Goal: Use online tool/utility: Utilize a website feature to perform a specific function

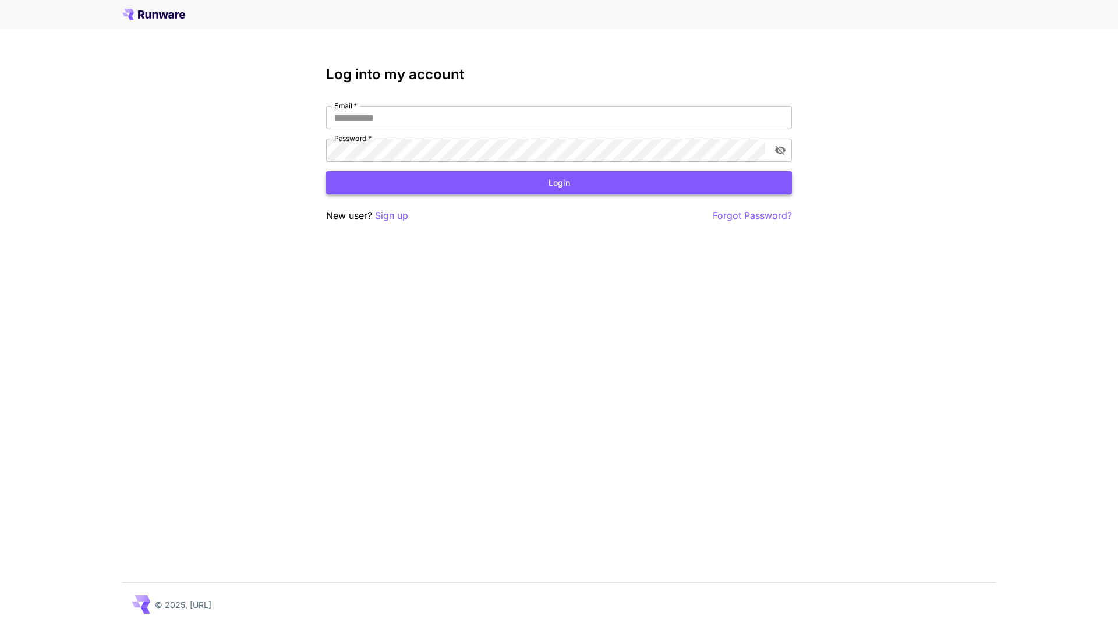
type input "**********"
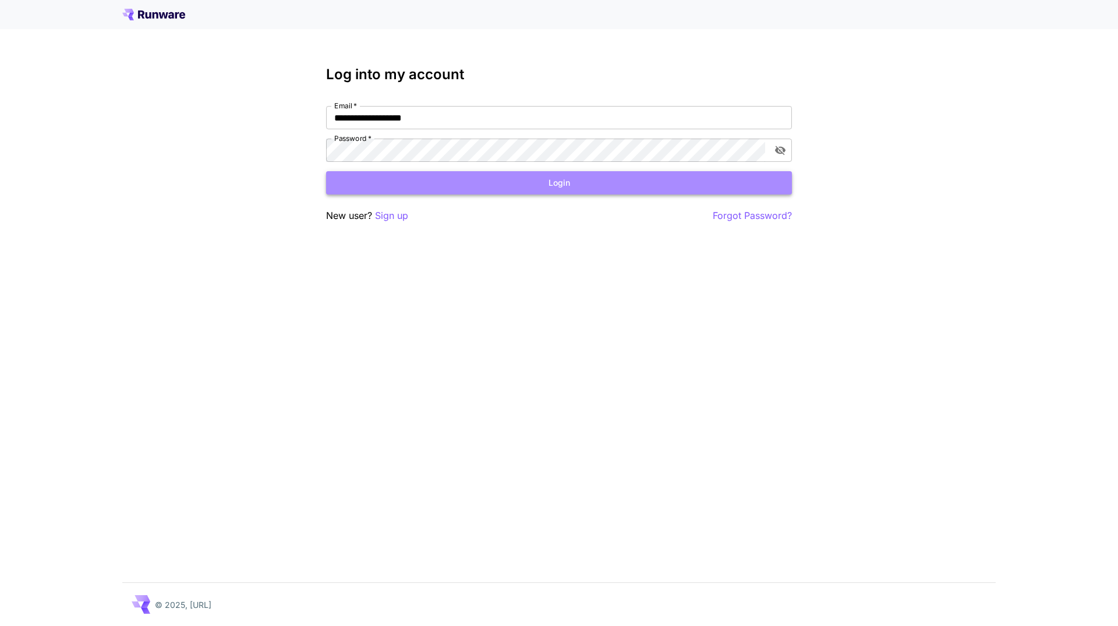
click at [575, 185] on button "Login" at bounding box center [559, 183] width 466 height 24
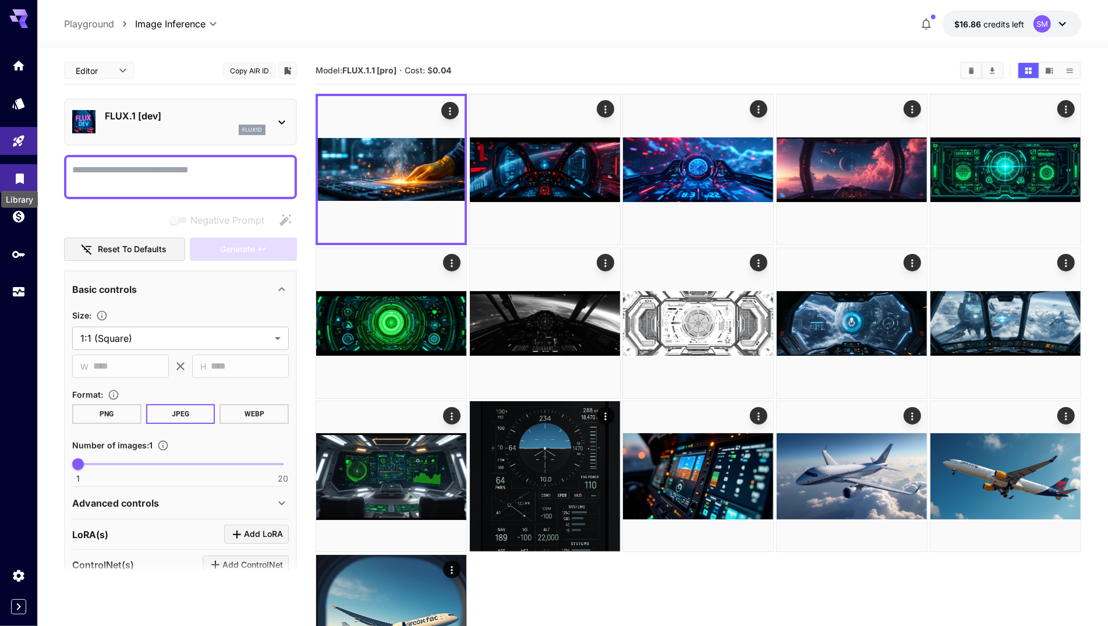
click at [19, 178] on icon "Library" at bounding box center [20, 177] width 8 height 10
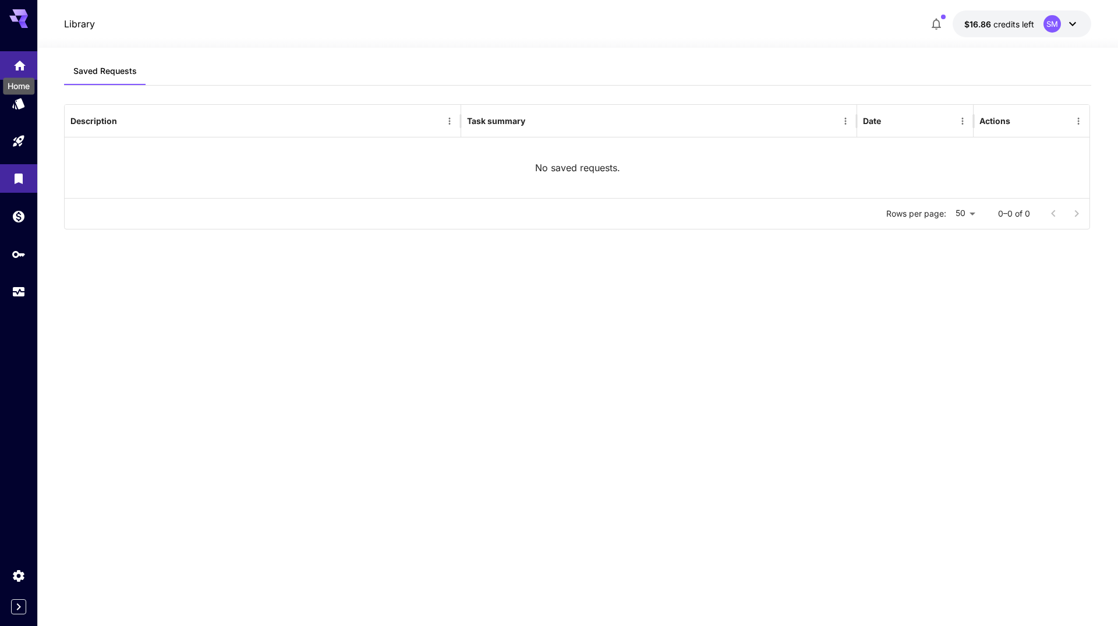
click at [18, 59] on icon "Home" at bounding box center [20, 64] width 14 height 14
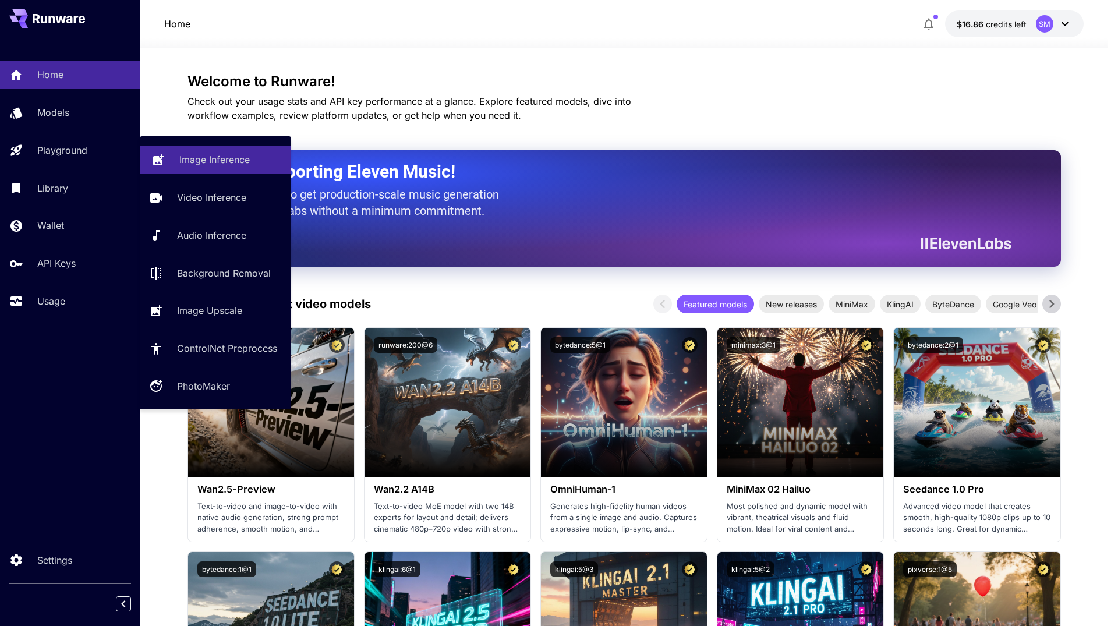
click at [211, 158] on p "Image Inference" at bounding box center [214, 160] width 70 height 14
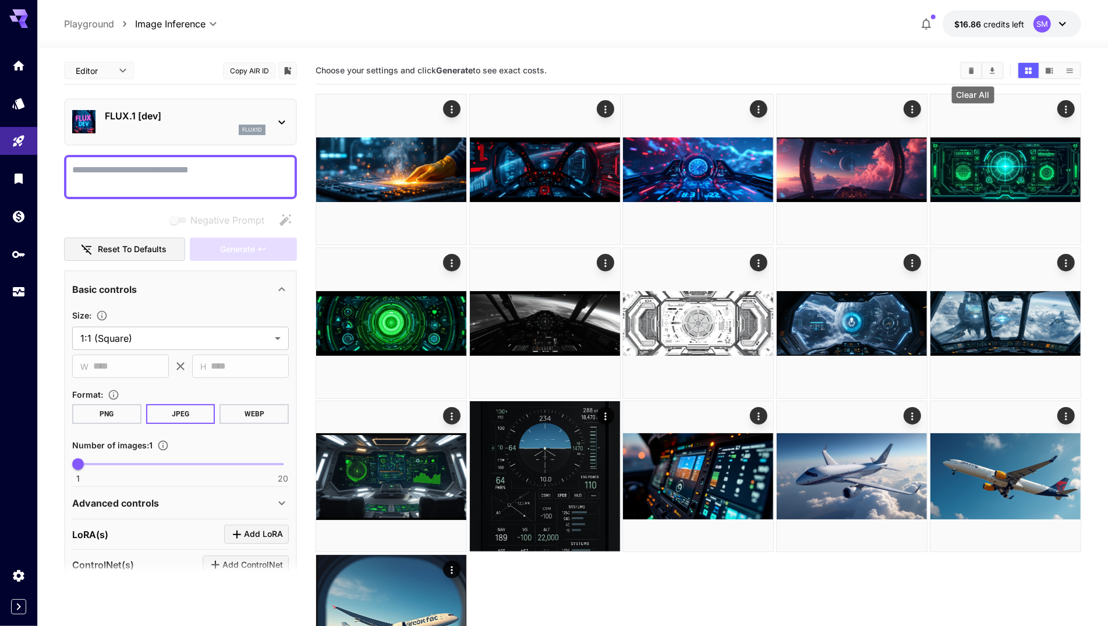
click at [973, 69] on icon "Clear All" at bounding box center [971, 70] width 5 height 6
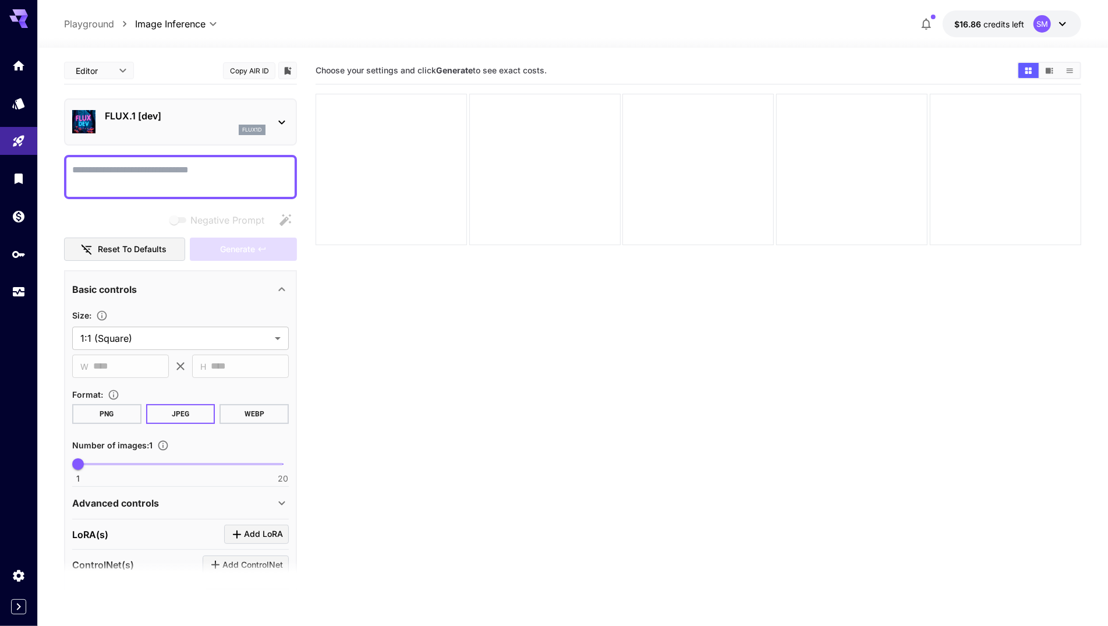
click at [151, 163] on textarea "Negative Prompt" at bounding box center [180, 177] width 217 height 28
paste textarea "**********"
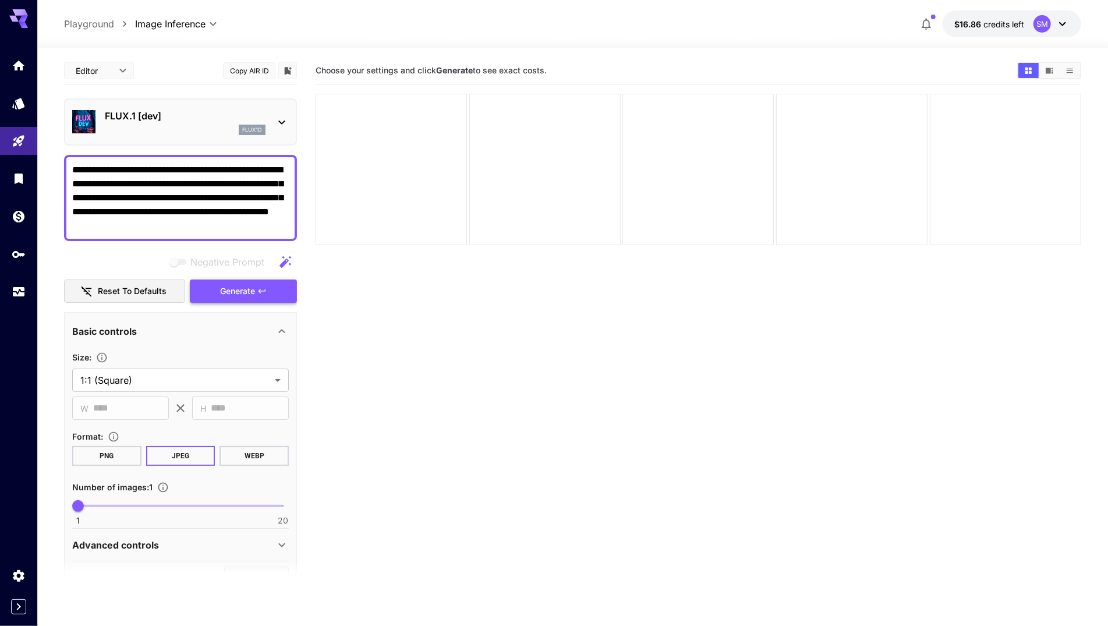
type textarea "**********"
click at [240, 292] on span "Generate" at bounding box center [237, 291] width 35 height 15
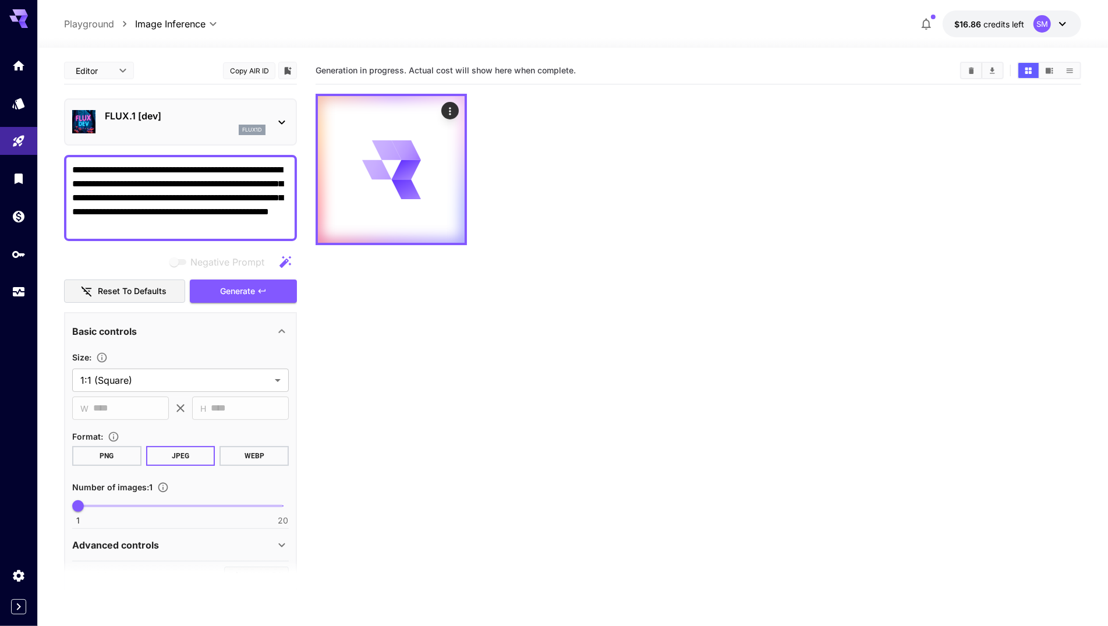
click at [240, 116] on p "FLUX.1 [dev]" at bounding box center [185, 116] width 161 height 14
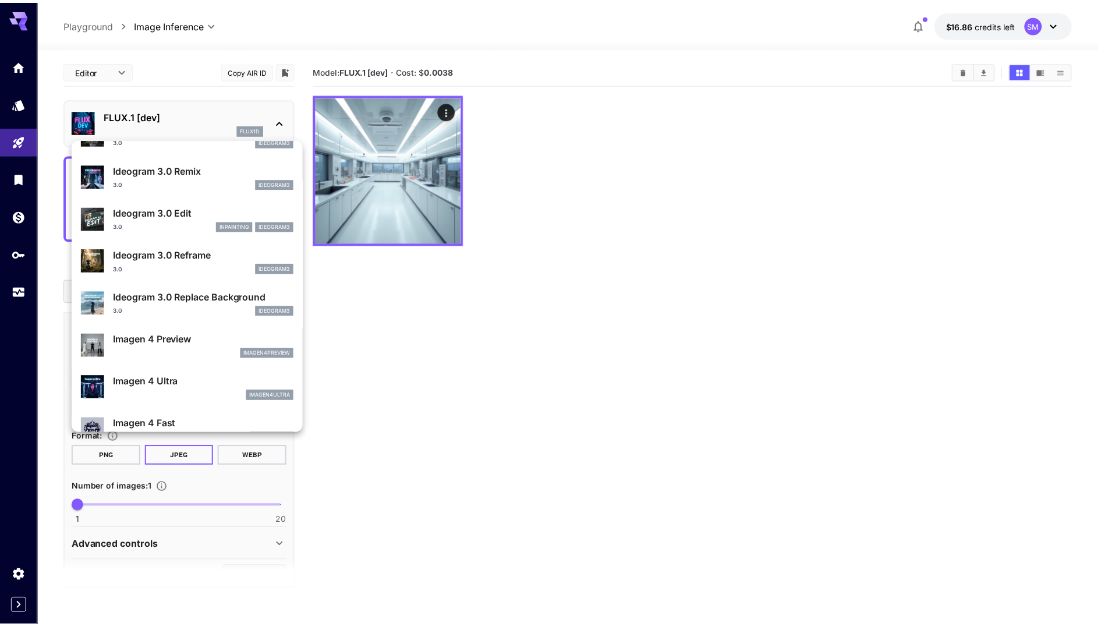
scroll to position [440, 0]
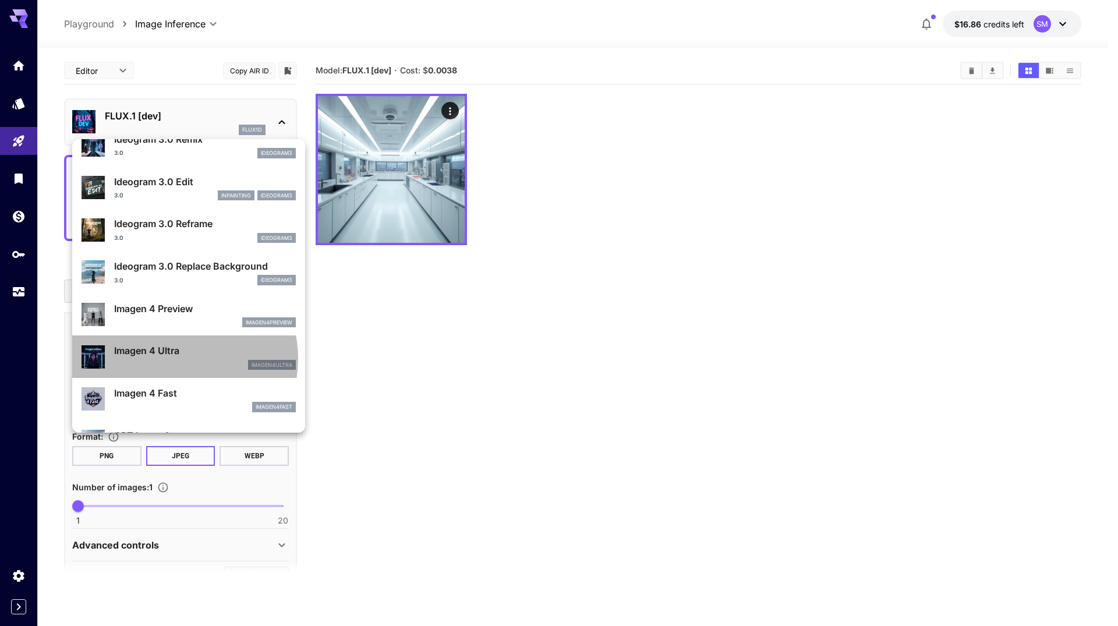
click at [174, 359] on div "Imagen 4 Ultra imagen4ultra" at bounding box center [205, 357] width 182 height 26
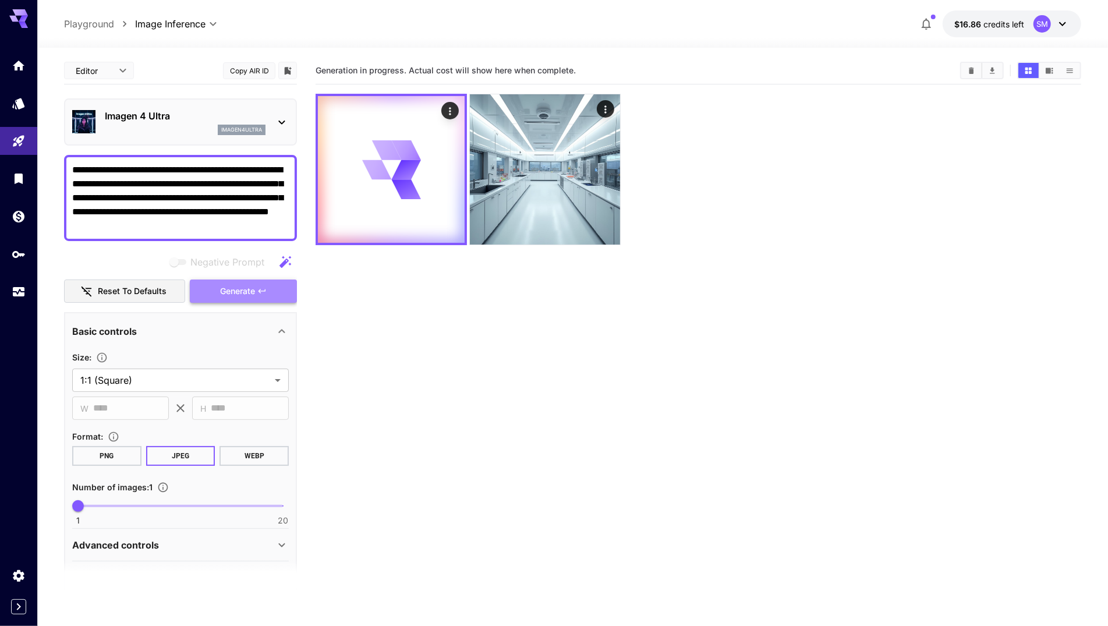
click at [252, 289] on span "Generate" at bounding box center [237, 291] width 35 height 15
click at [239, 226] on textarea "**********" at bounding box center [180, 198] width 217 height 70
click at [19, 292] on icon "Usage" at bounding box center [20, 288] width 14 height 14
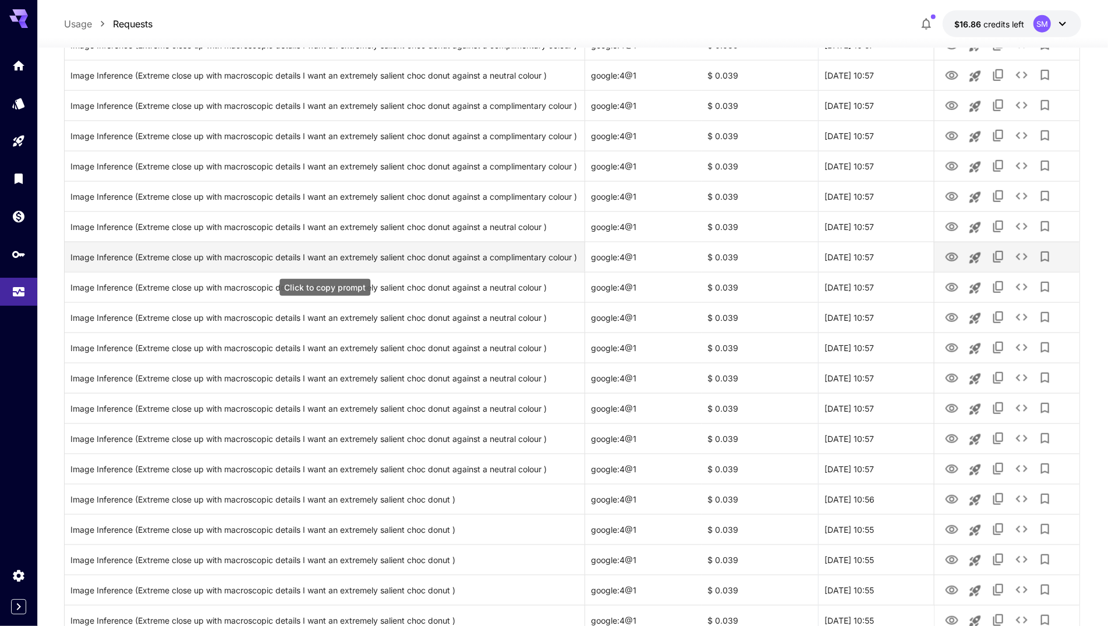
scroll to position [1181, 0]
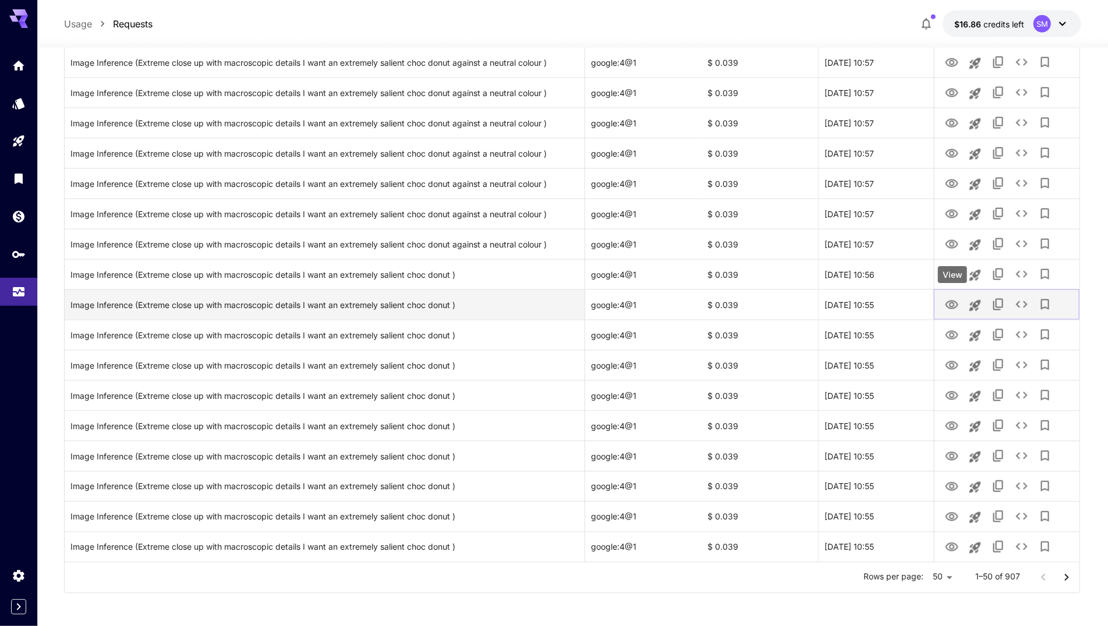
click at [954, 302] on icon "View" at bounding box center [952, 304] width 13 height 9
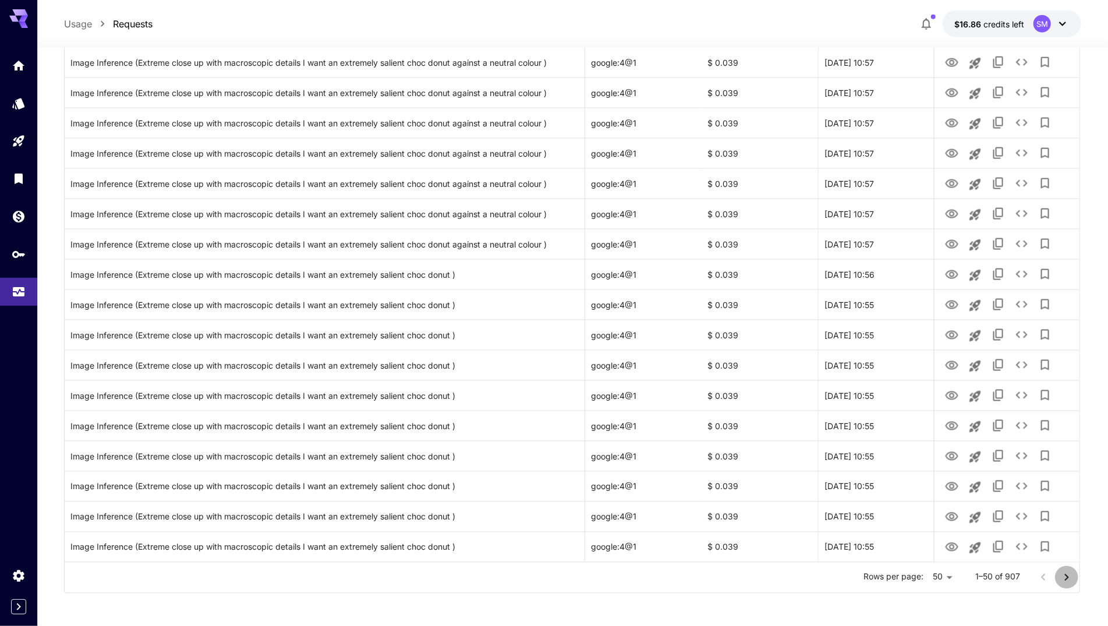
click at [1067, 571] on icon "Go to next page" at bounding box center [1067, 578] width 14 height 14
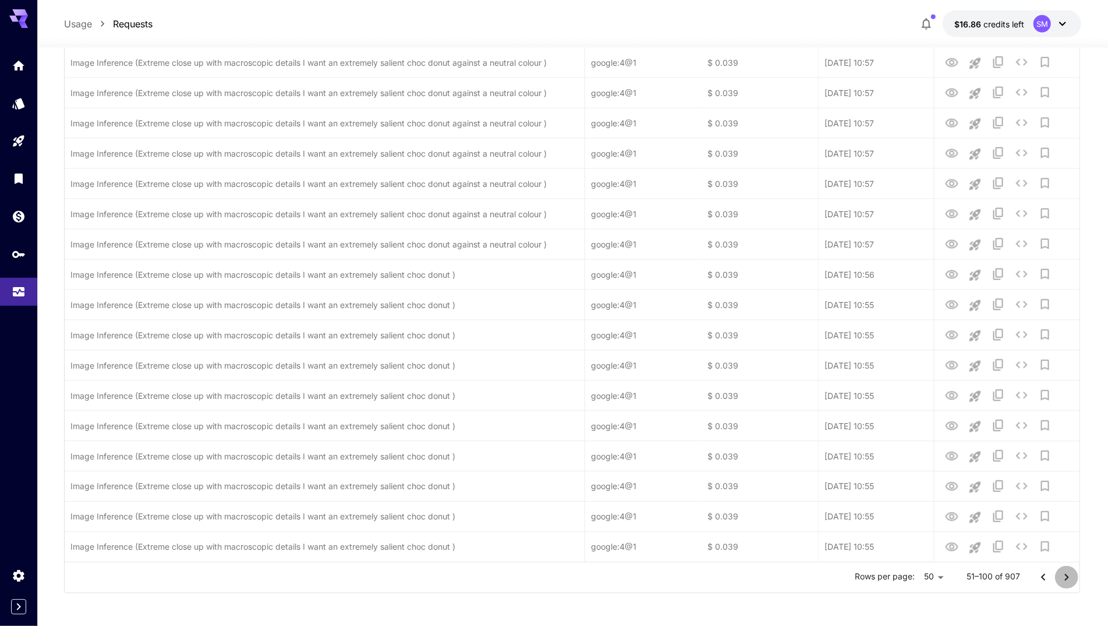
click at [1067, 571] on icon "Go to next page" at bounding box center [1067, 578] width 14 height 14
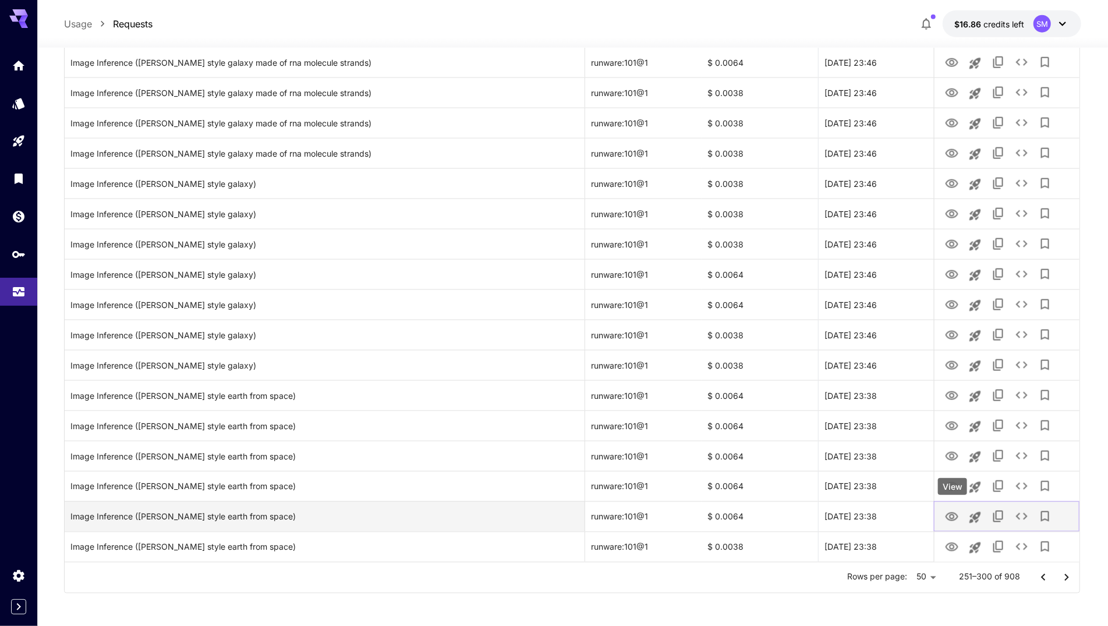
click at [952, 516] on icon "View" at bounding box center [952, 517] width 14 height 14
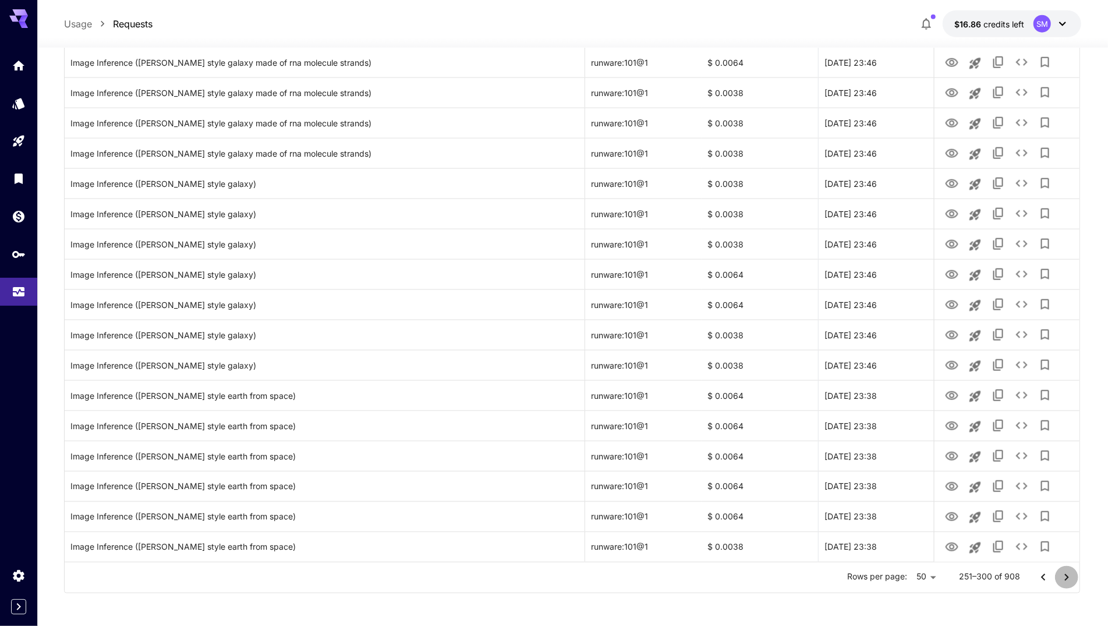
click at [1064, 575] on icon "Go to next page" at bounding box center [1067, 578] width 14 height 14
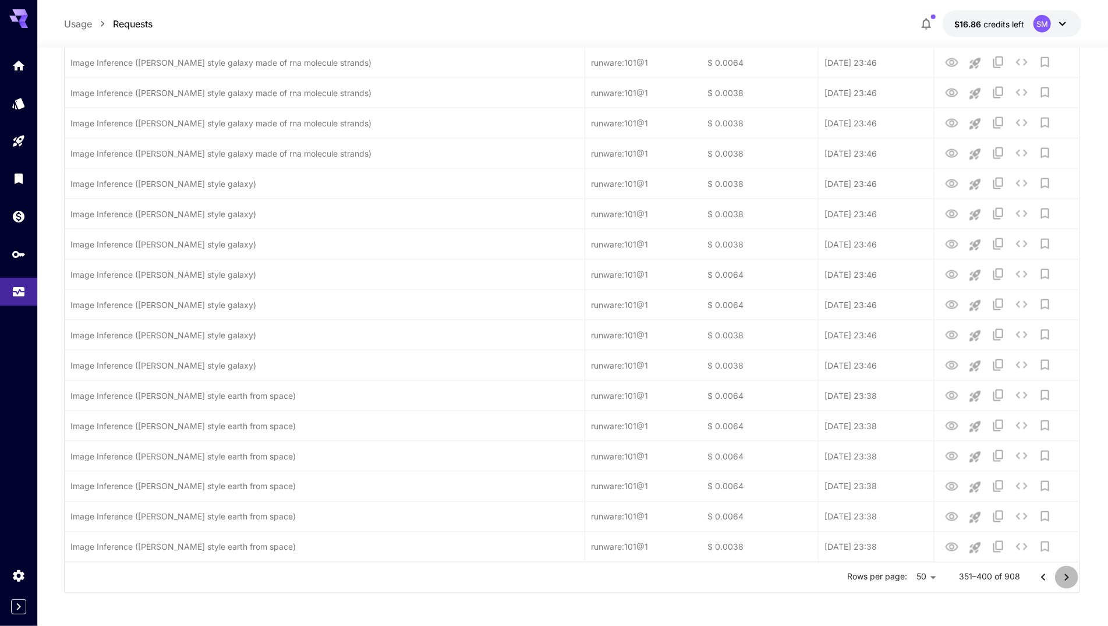
click at [1064, 575] on icon "Go to next page" at bounding box center [1067, 578] width 14 height 14
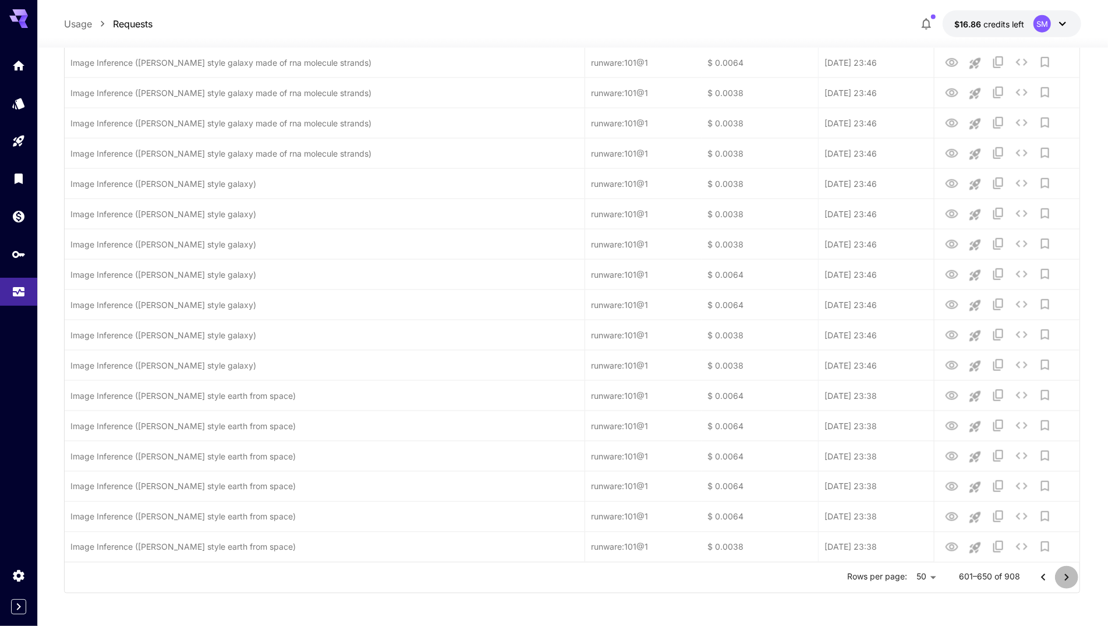
click at [1064, 575] on icon "Go to next page" at bounding box center [1067, 578] width 14 height 14
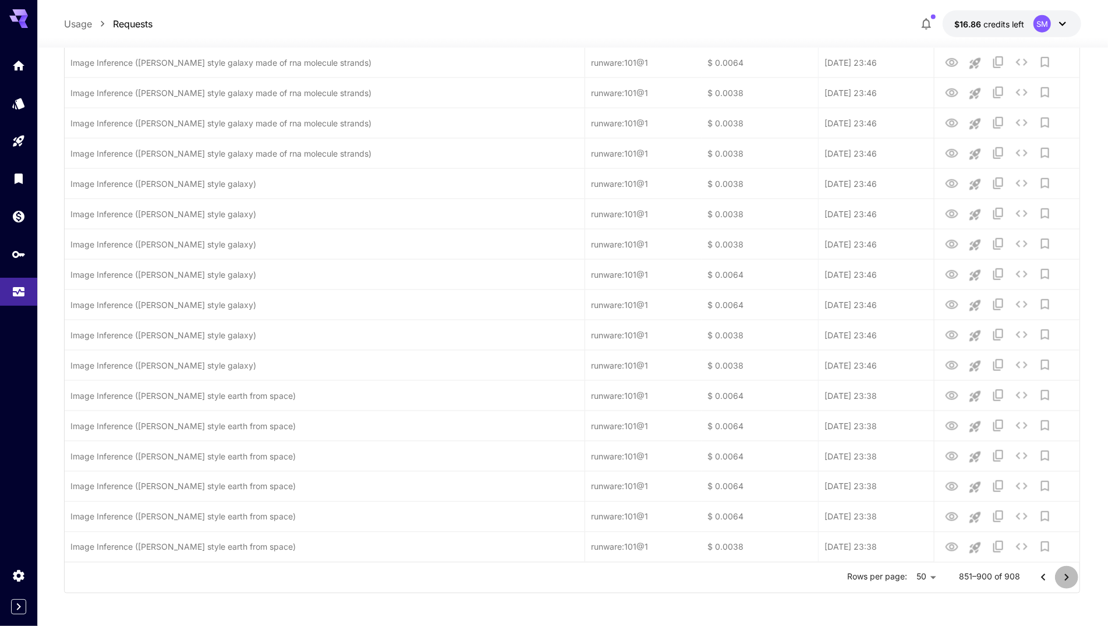
click at [1064, 575] on icon "Go to next page" at bounding box center [1067, 578] width 14 height 14
click at [1064, 575] on div at bounding box center [1055, 577] width 47 height 23
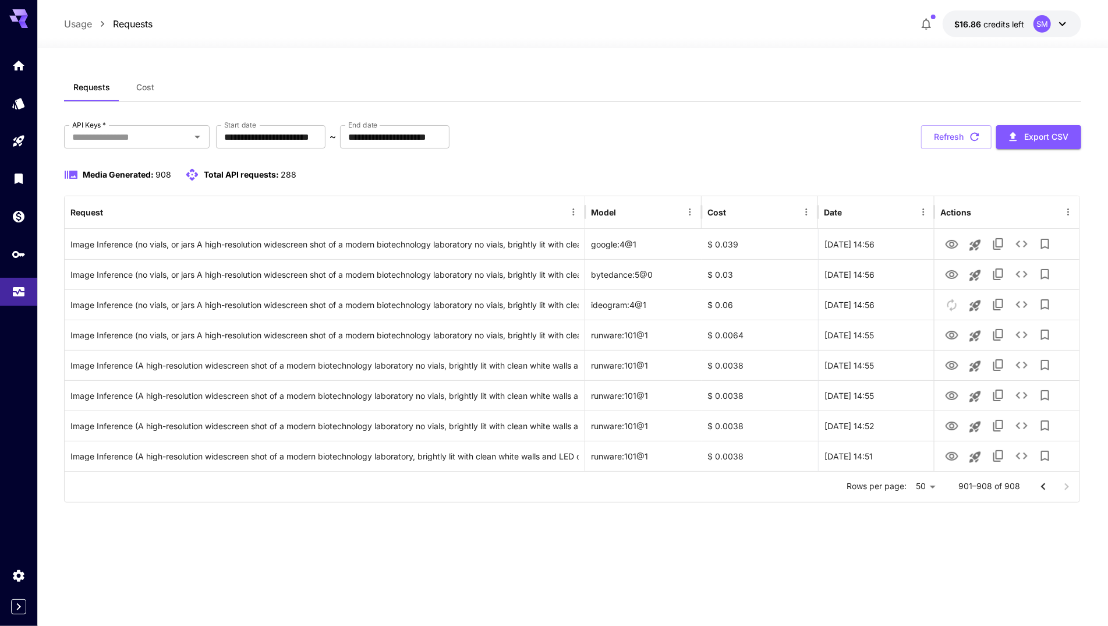
scroll to position [0, 0]
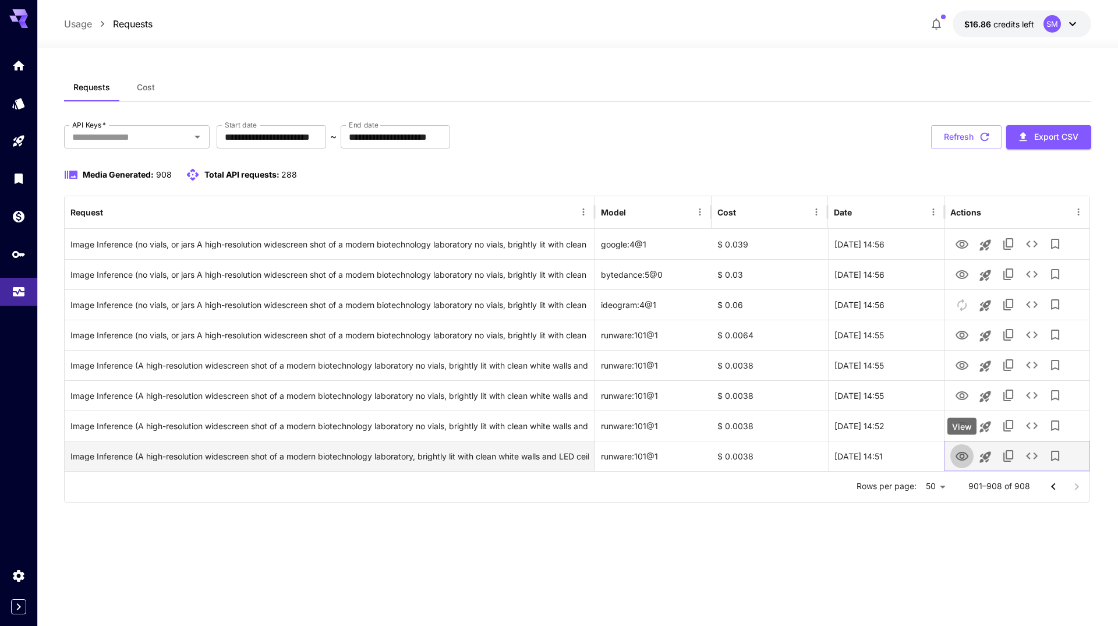
click at [958, 454] on icon "View" at bounding box center [962, 456] width 14 height 14
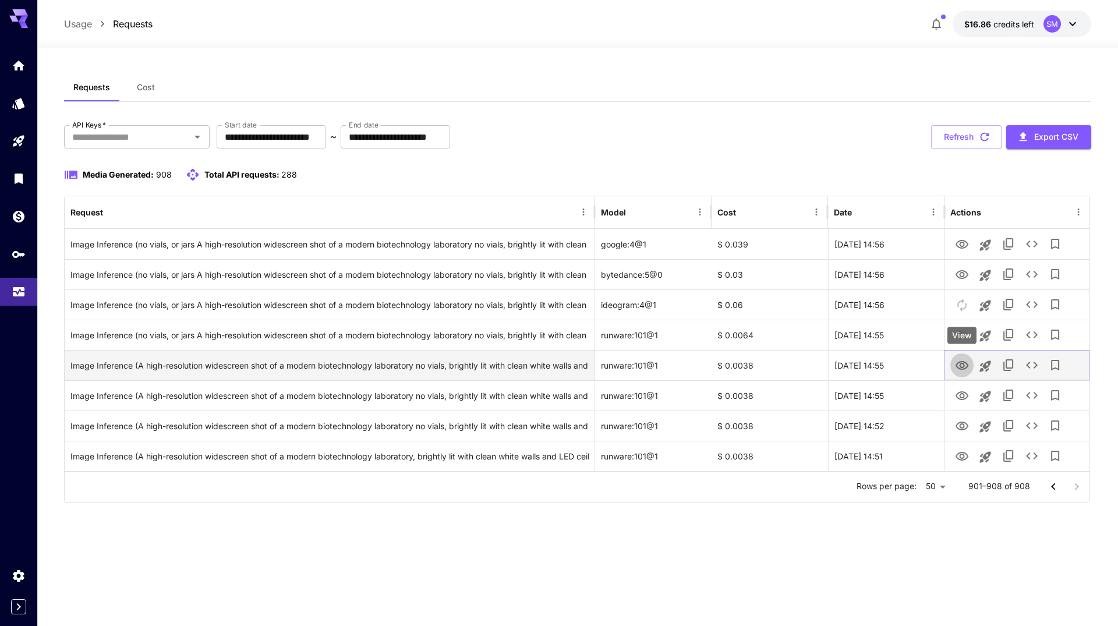
click at [959, 364] on icon "View" at bounding box center [961, 365] width 13 height 9
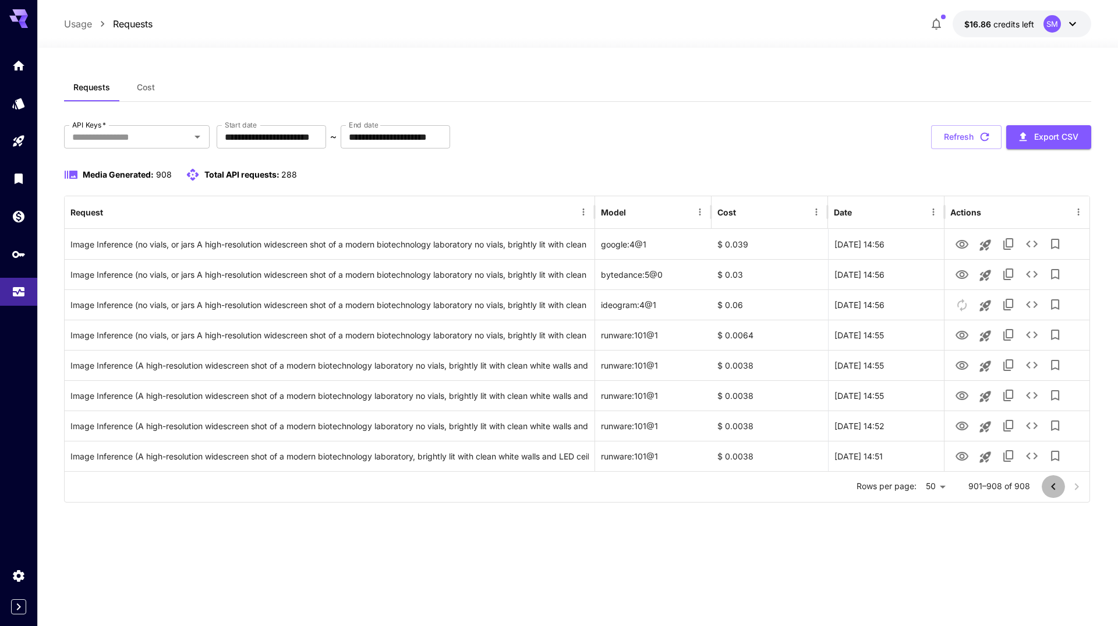
click at [1046, 492] on button "Go to previous page" at bounding box center [1053, 486] width 23 height 23
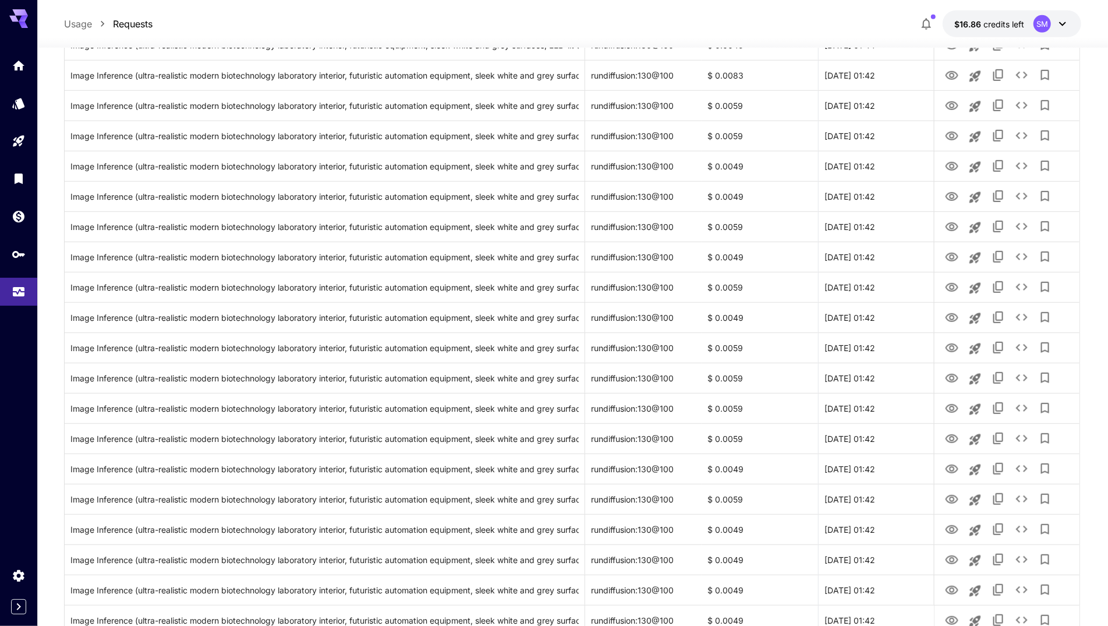
scroll to position [649, 0]
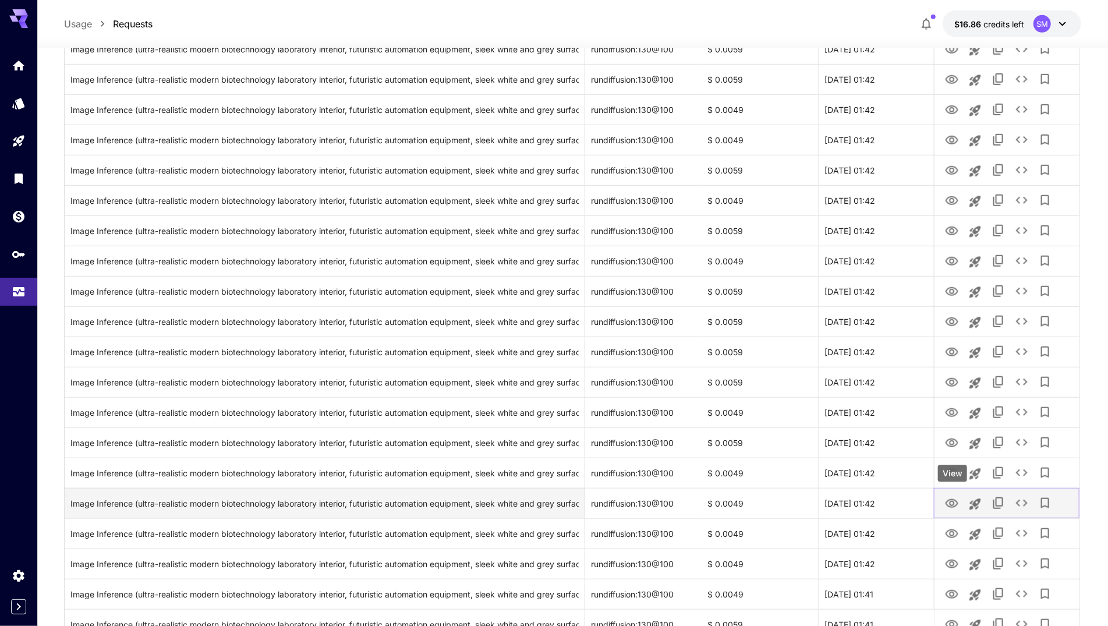
click at [953, 497] on icon "View" at bounding box center [952, 504] width 14 height 14
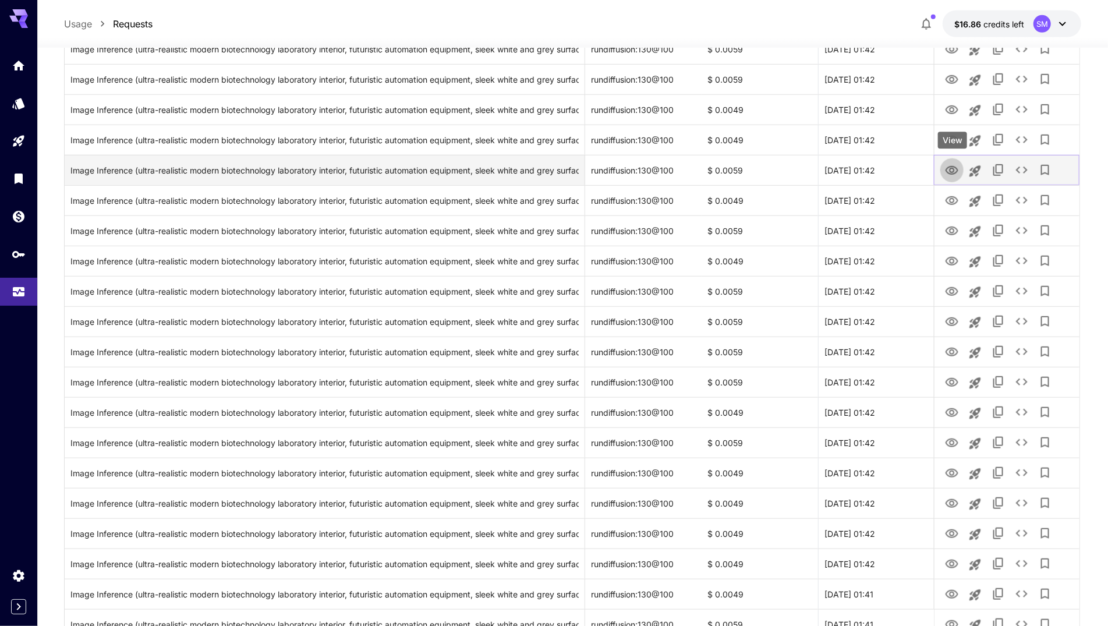
click at [950, 167] on icon "View" at bounding box center [952, 171] width 14 height 14
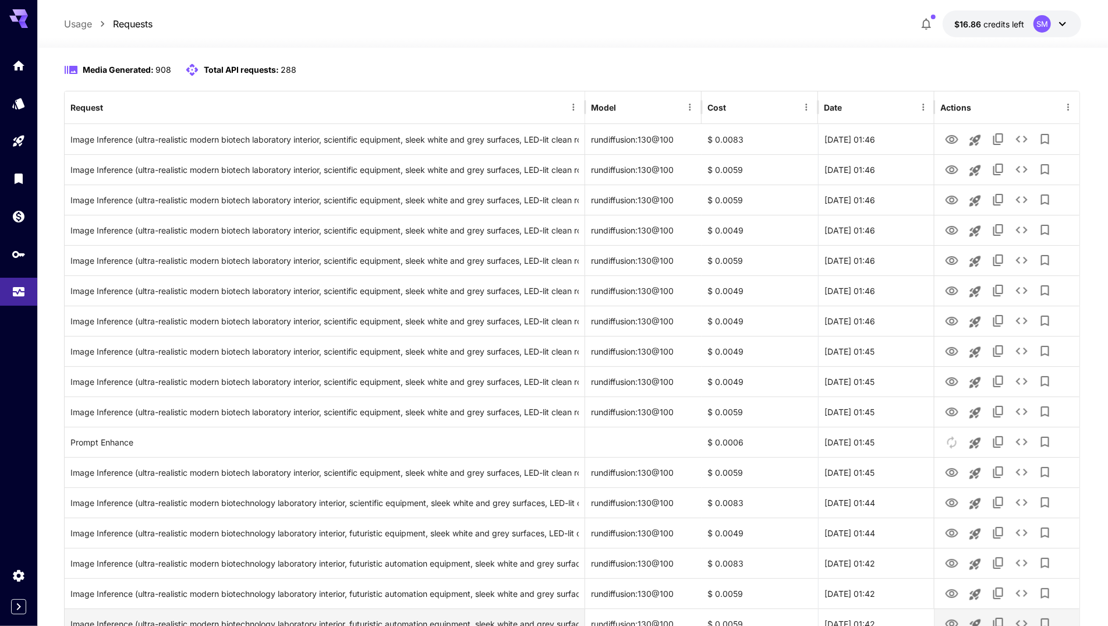
scroll to position [8, 0]
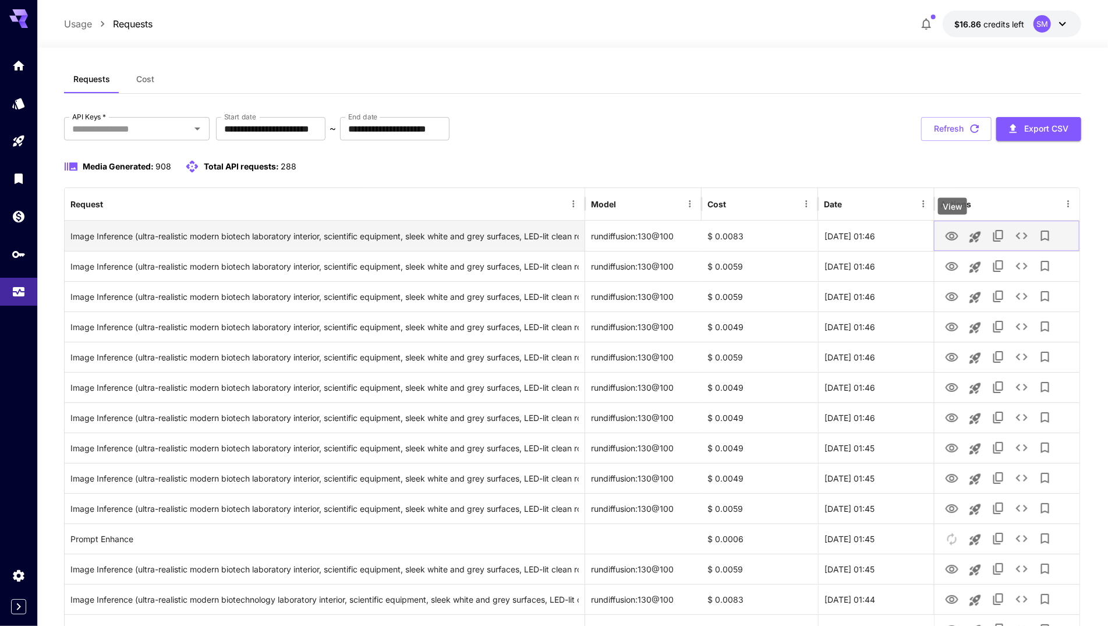
click at [948, 233] on icon "View" at bounding box center [952, 236] width 14 height 14
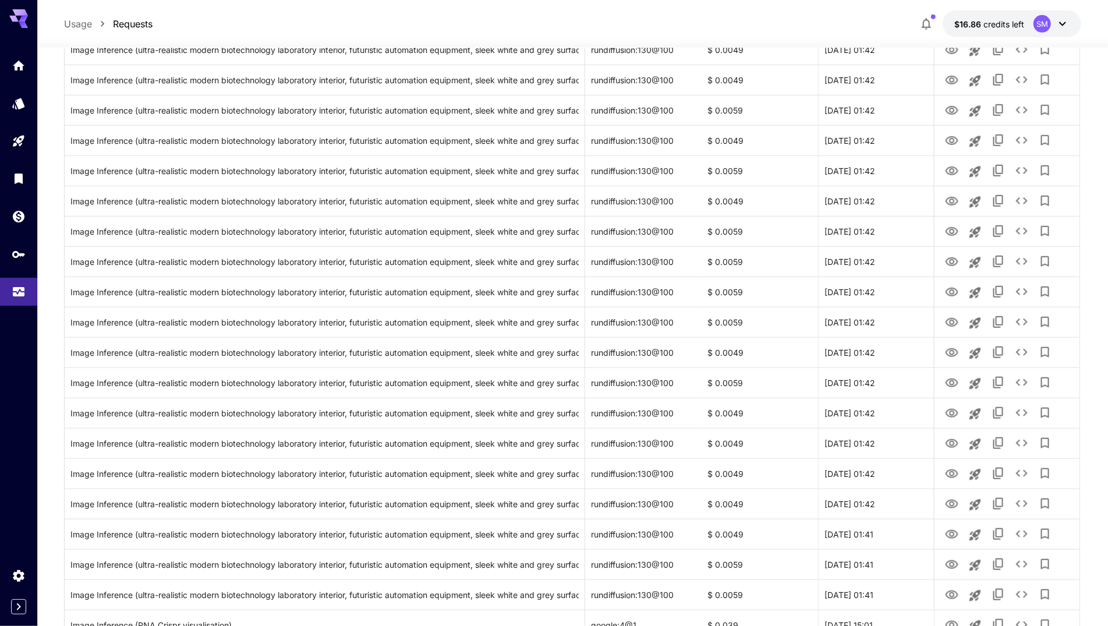
scroll to position [1181, 0]
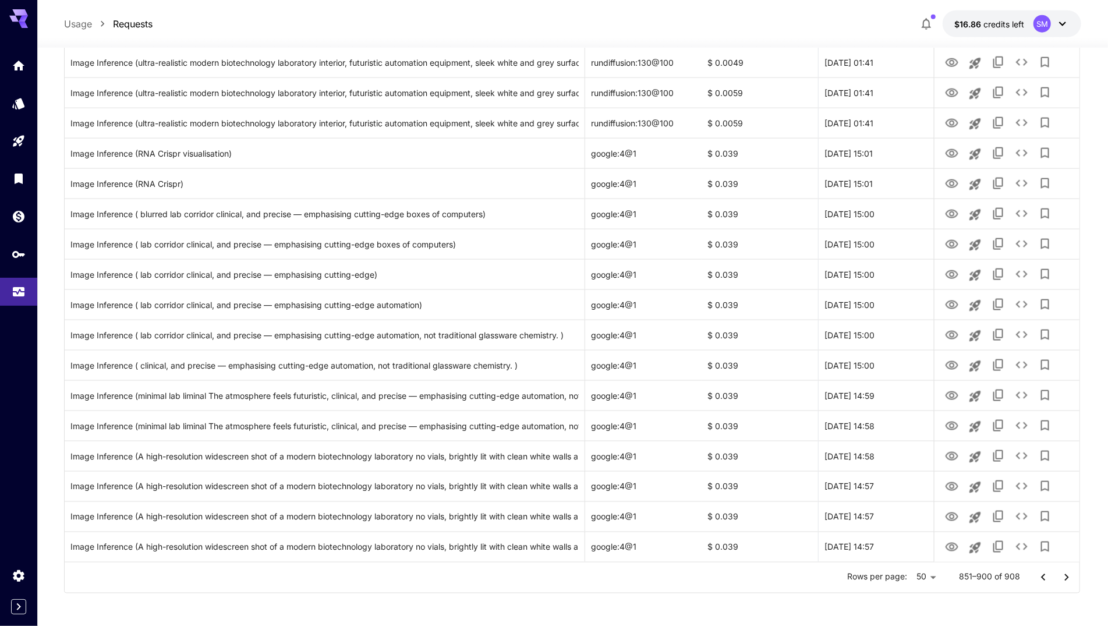
click at [1040, 577] on icon "Go to previous page" at bounding box center [1043, 578] width 14 height 14
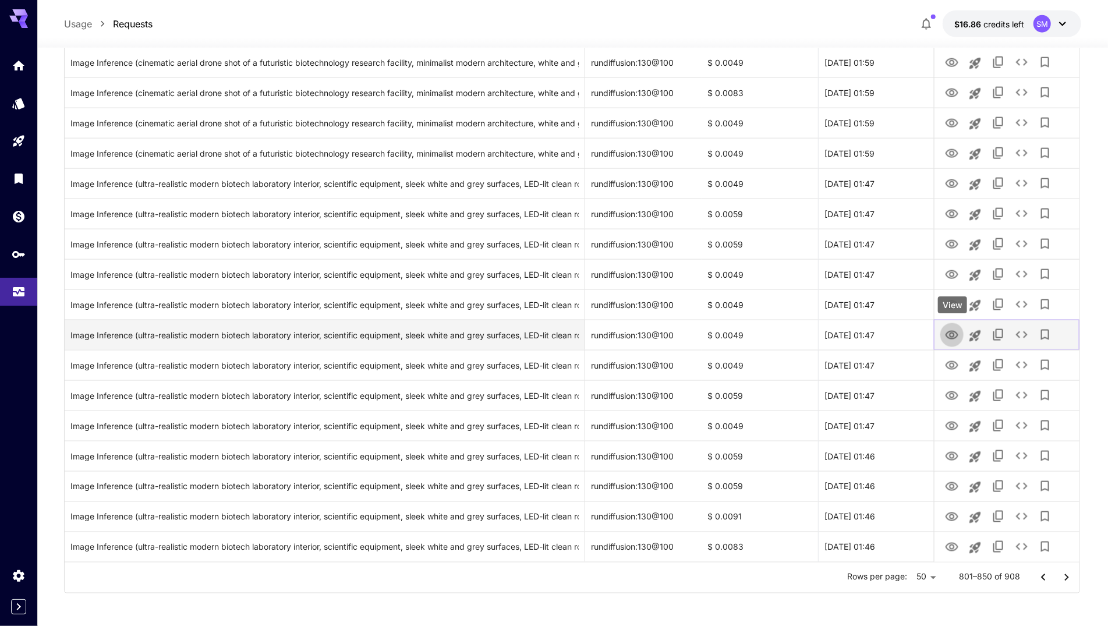
click at [952, 337] on icon "View" at bounding box center [952, 335] width 13 height 9
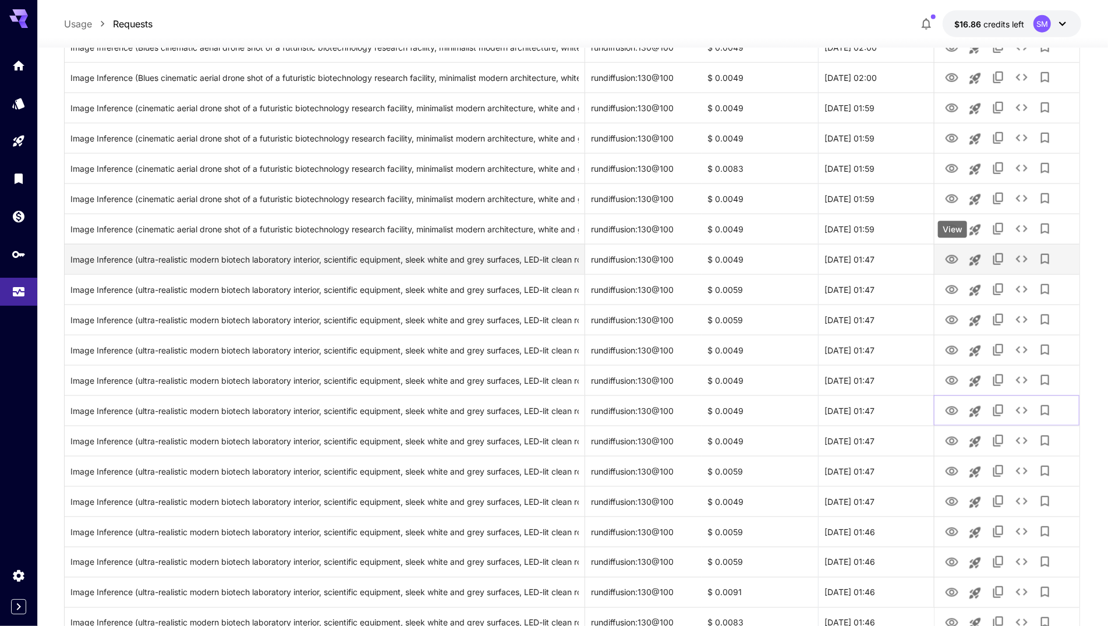
scroll to position [1120, 0]
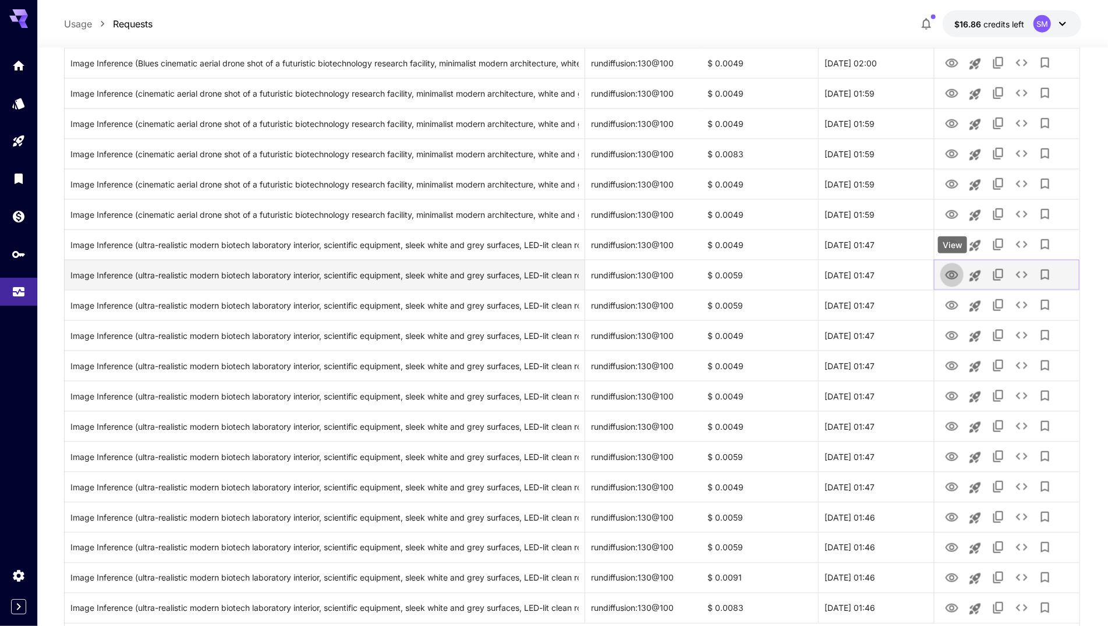
click at [950, 278] on icon "View" at bounding box center [952, 275] width 13 height 9
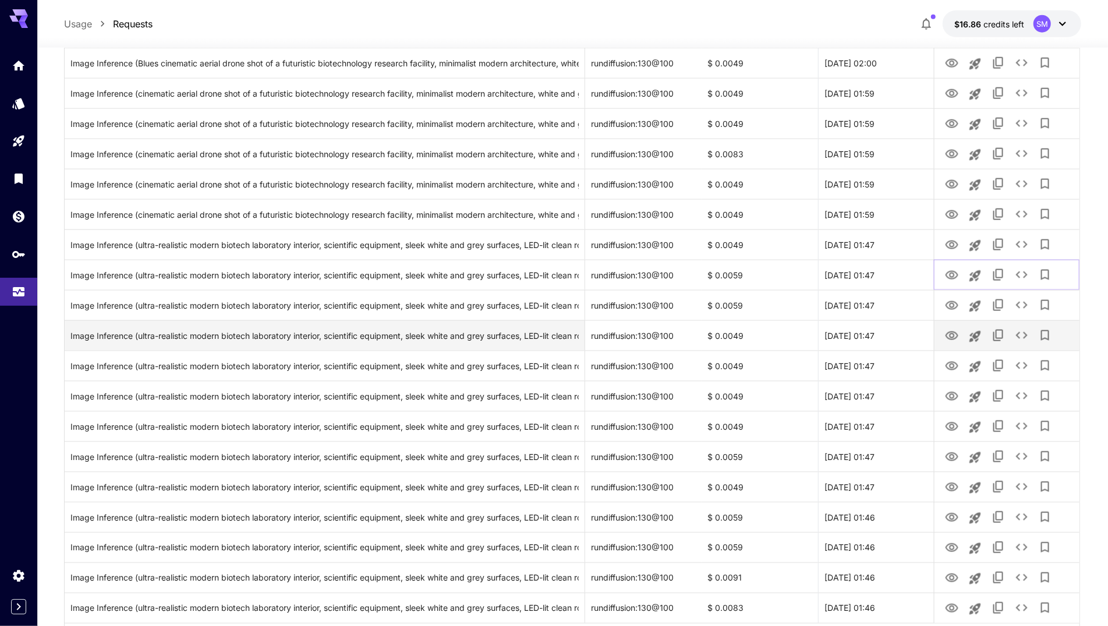
scroll to position [1181, 0]
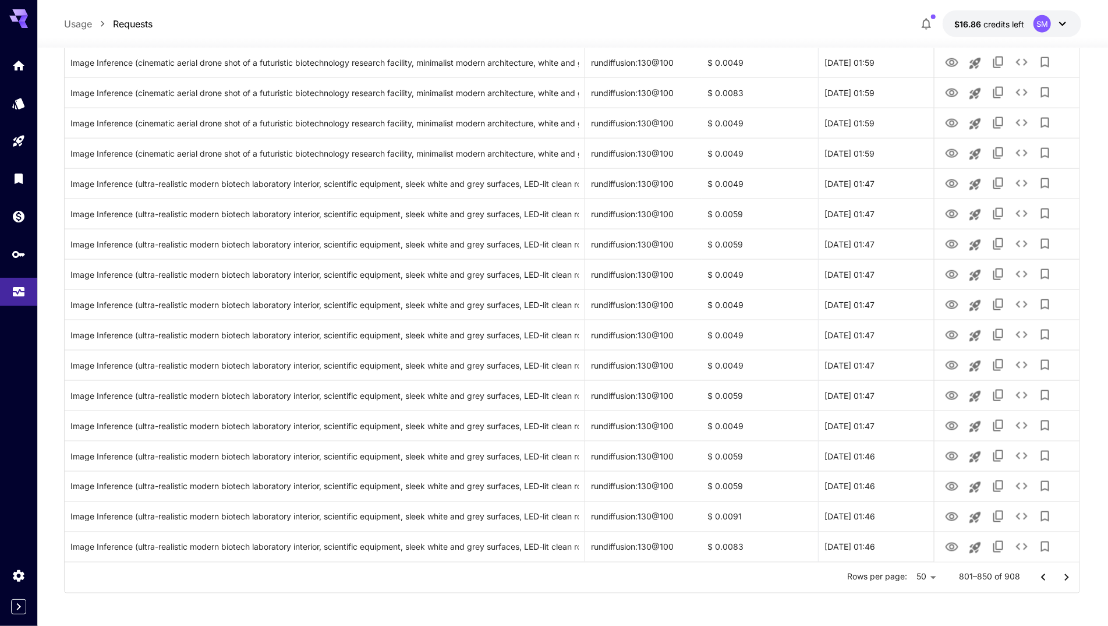
click at [1041, 576] on icon "Go to previous page" at bounding box center [1043, 578] width 14 height 14
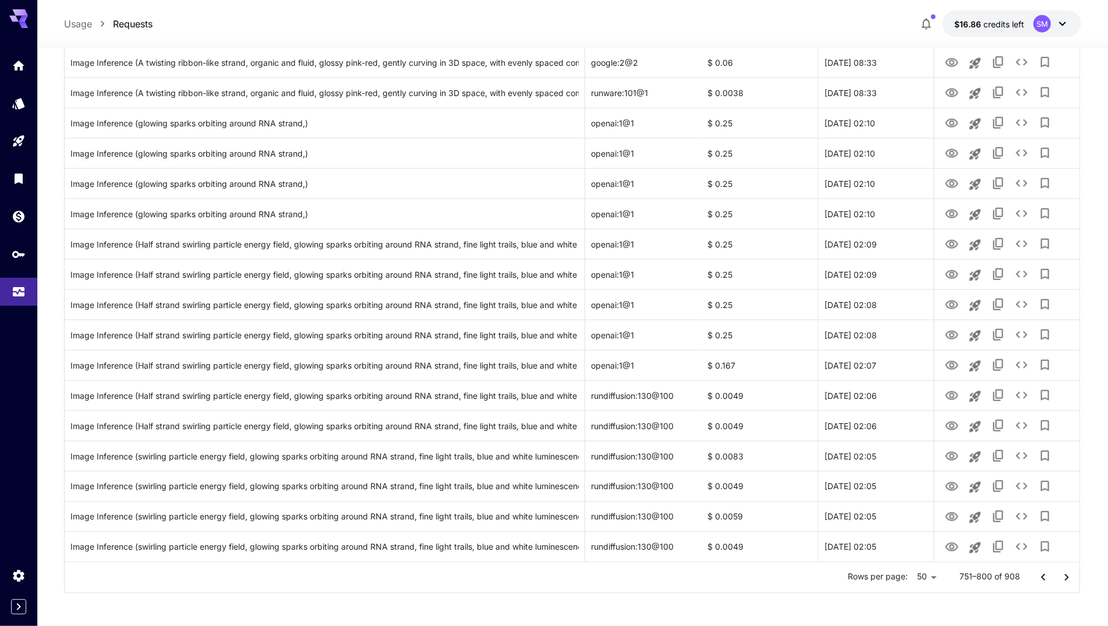
click at [1041, 575] on icon "Go to previous page" at bounding box center [1043, 578] width 14 height 14
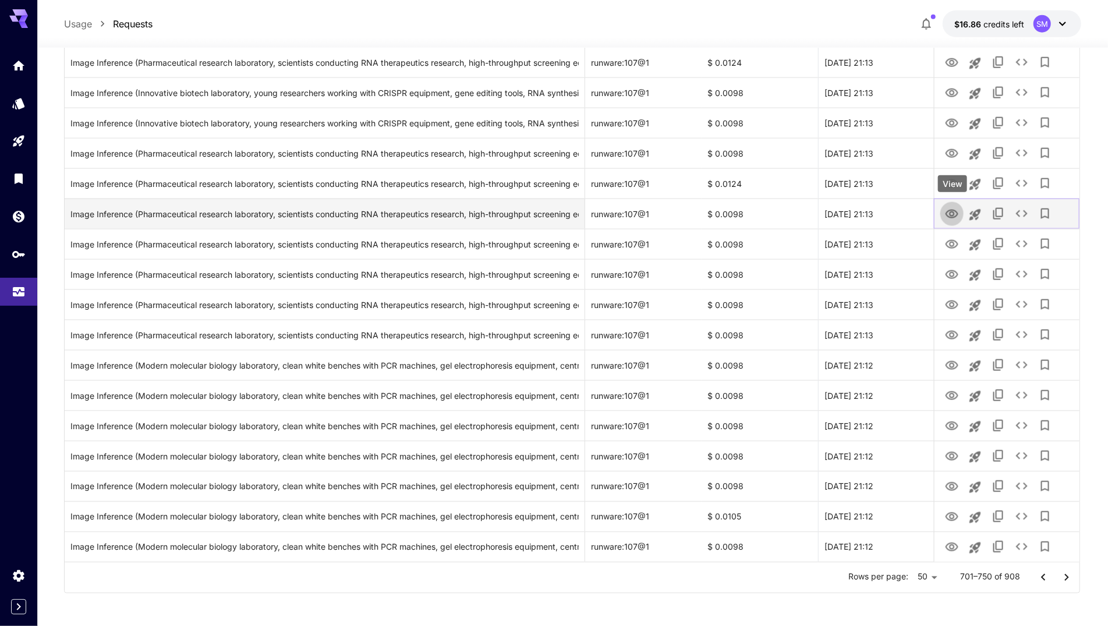
click at [946, 215] on icon "View" at bounding box center [952, 214] width 14 height 14
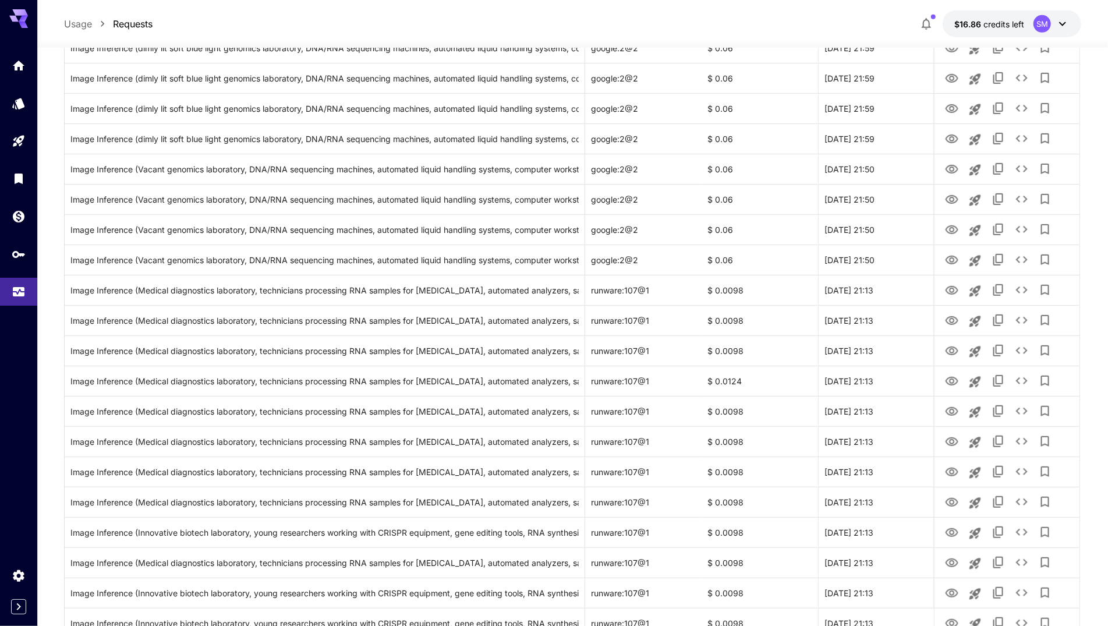
scroll to position [431, 0]
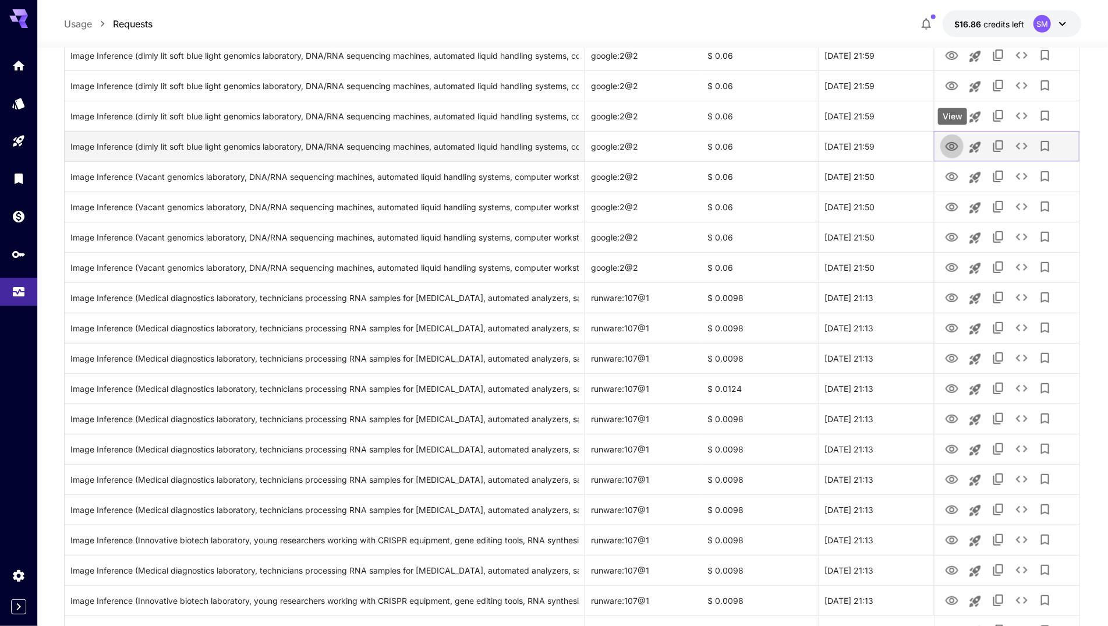
click at [950, 144] on icon "View" at bounding box center [952, 146] width 13 height 9
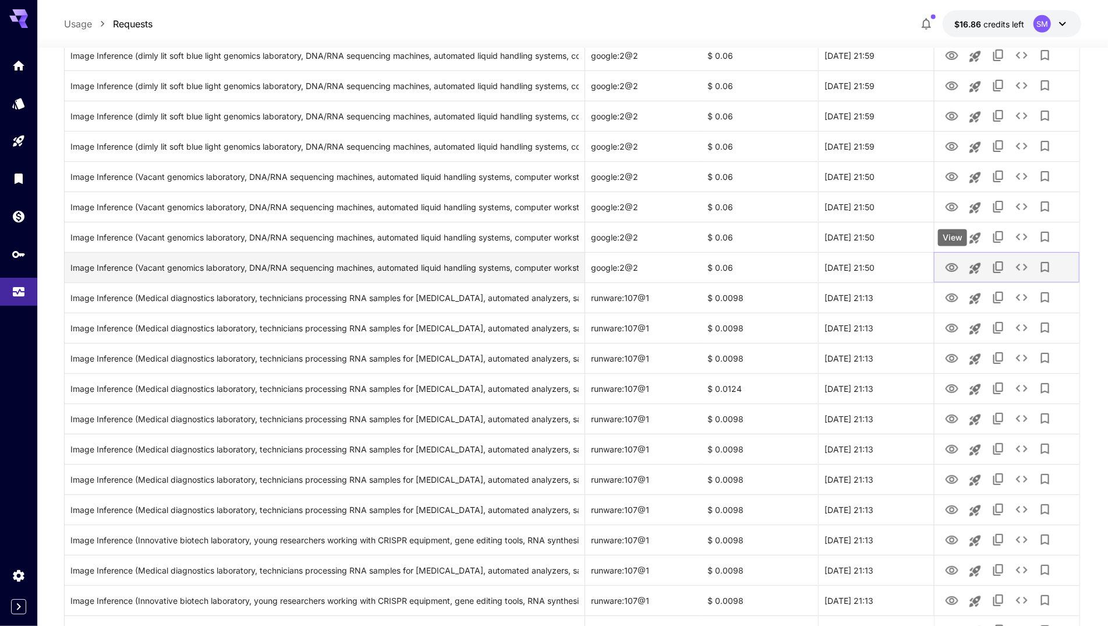
click at [952, 270] on icon "View" at bounding box center [952, 268] width 14 height 14
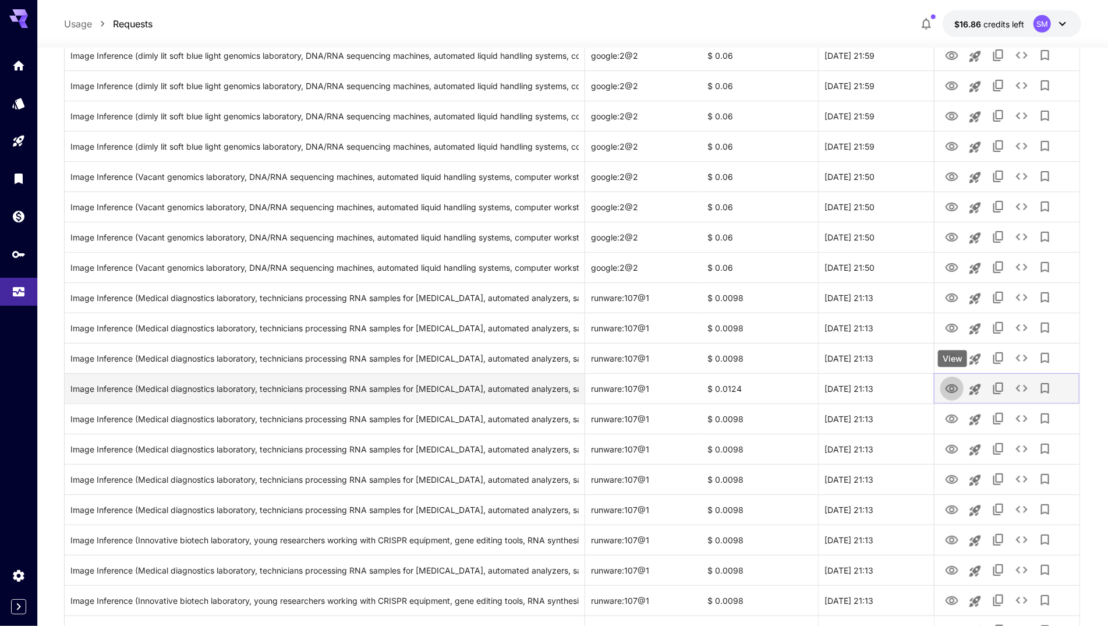
click at [955, 388] on icon "View" at bounding box center [952, 389] width 14 height 14
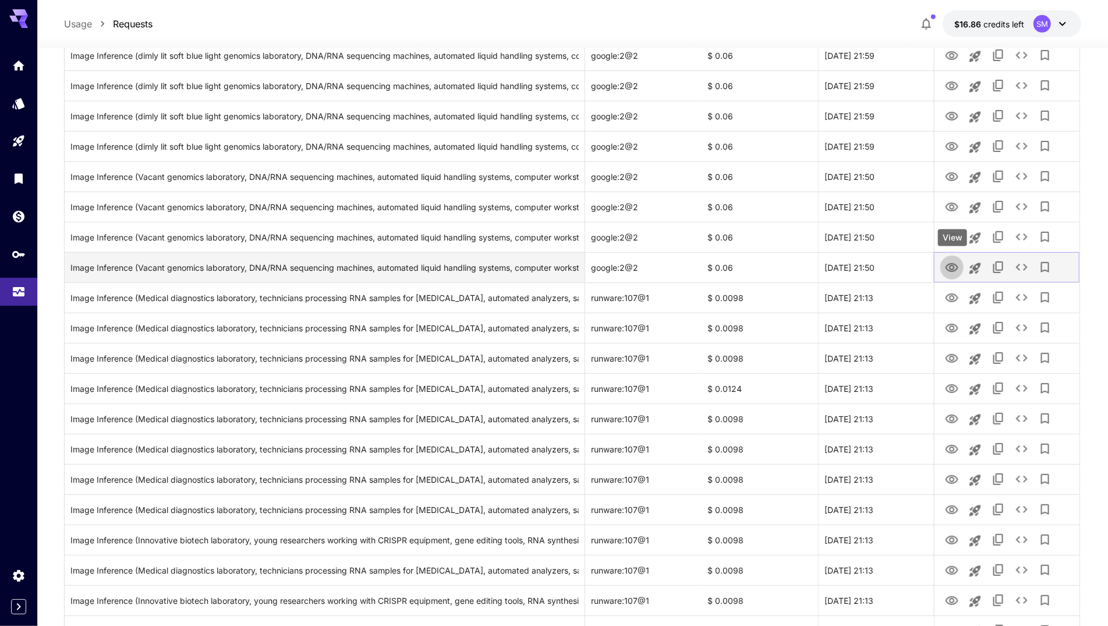
click at [950, 268] on icon "View" at bounding box center [952, 268] width 14 height 14
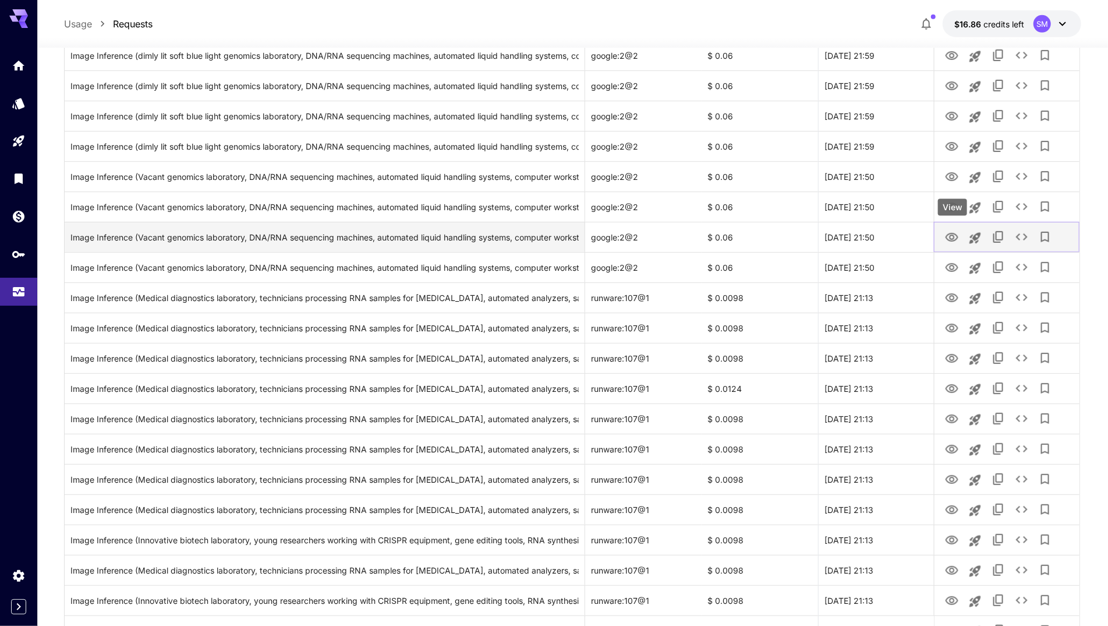
click at [950, 238] on icon "View" at bounding box center [952, 237] width 13 height 9
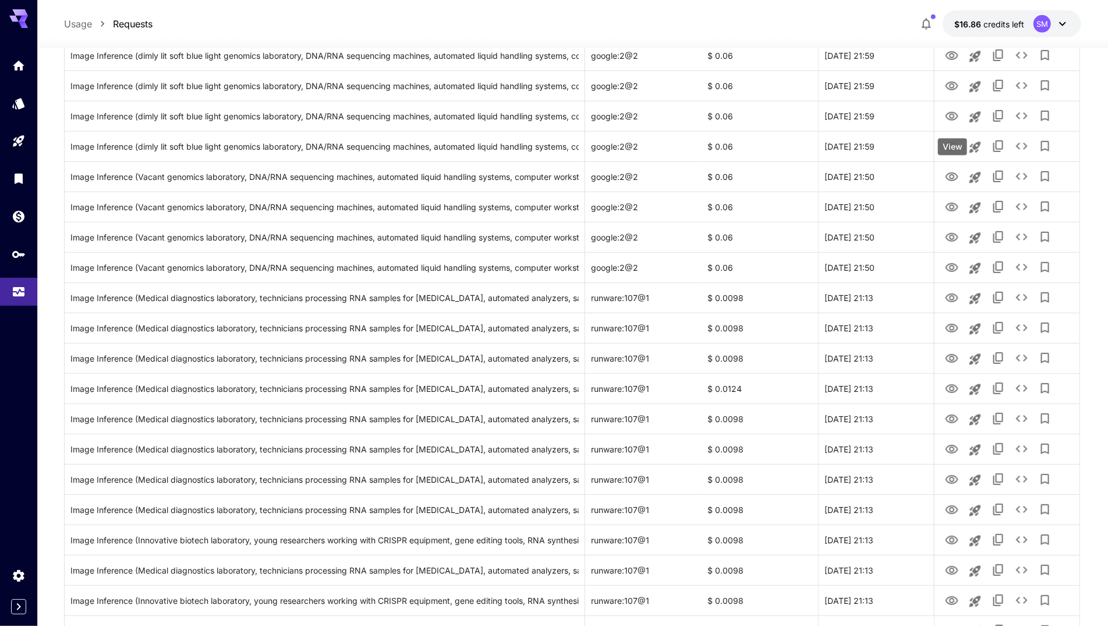
click at [953, 147] on div "View" at bounding box center [952, 147] width 29 height 17
click at [954, 112] on div "View" at bounding box center [952, 116] width 29 height 17
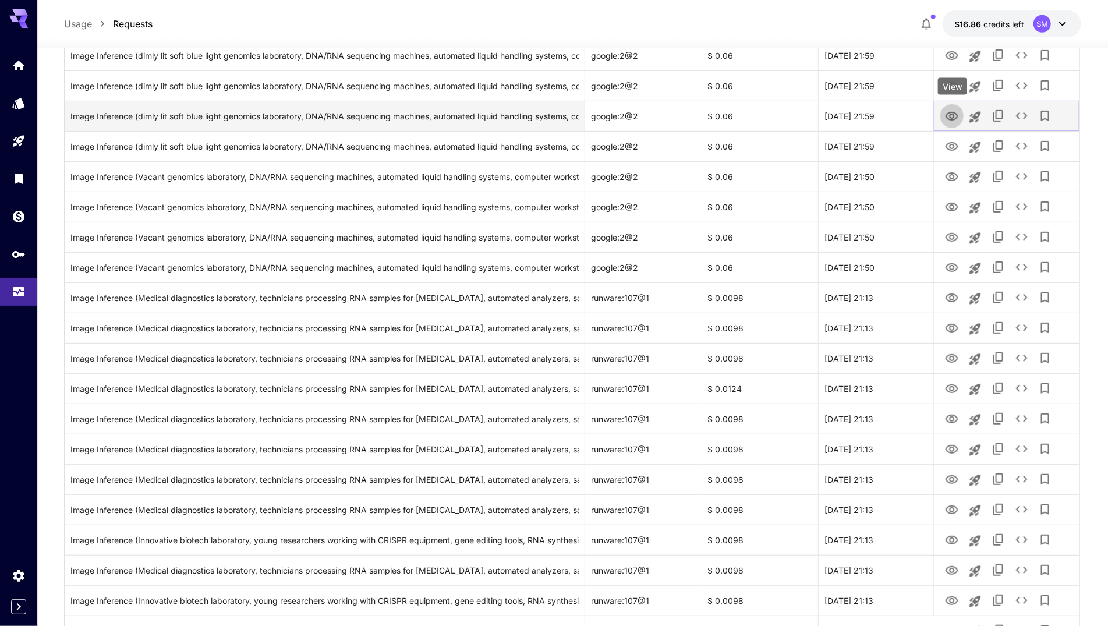
click at [949, 115] on icon "View" at bounding box center [952, 116] width 14 height 14
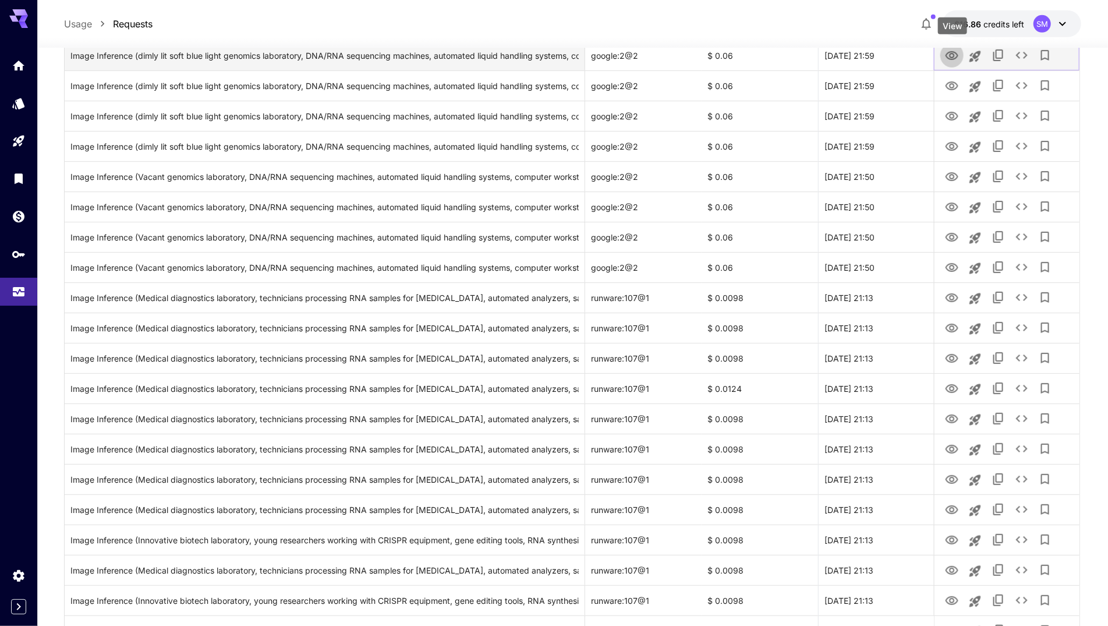
click at [950, 56] on icon "View" at bounding box center [952, 55] width 13 height 9
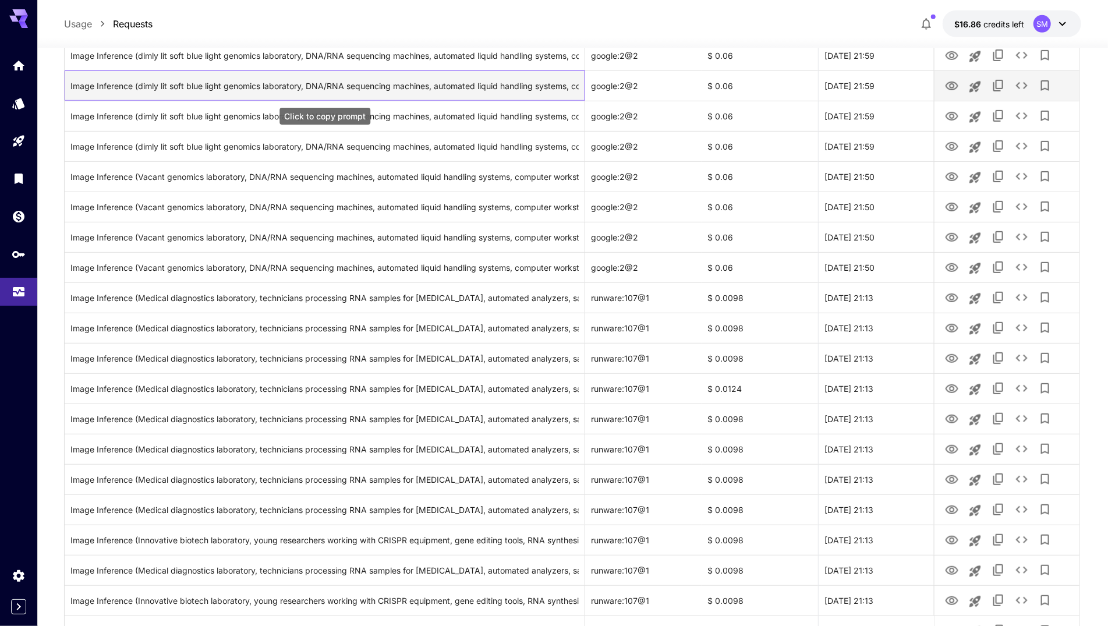
click at [543, 88] on div "Image Inference (dimly lit soft blue light genomics laboratory, DNA/RNA sequenc…" at bounding box center [324, 86] width 509 height 30
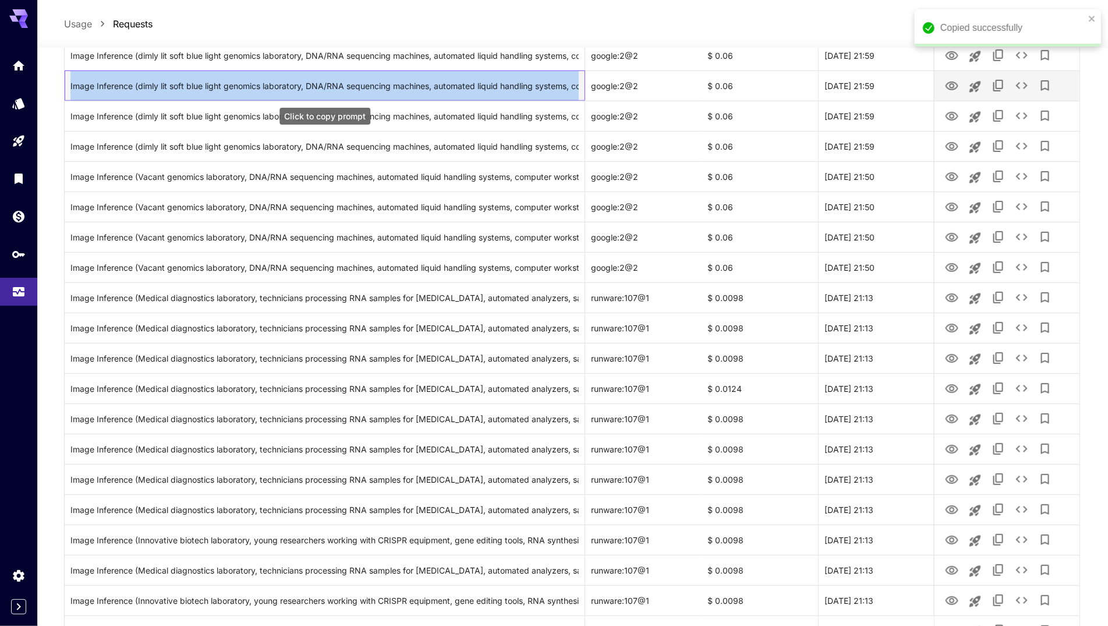
click at [543, 88] on div "Image Inference (dimly lit soft blue light genomics laboratory, DNA/RNA sequenc…" at bounding box center [324, 86] width 509 height 30
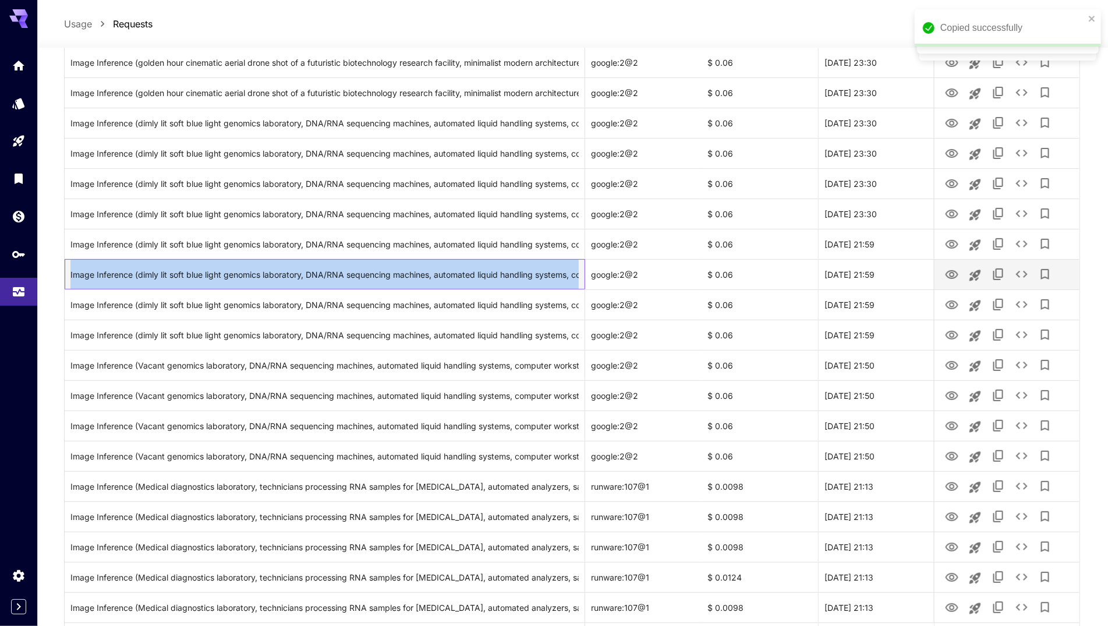
scroll to position [147, 0]
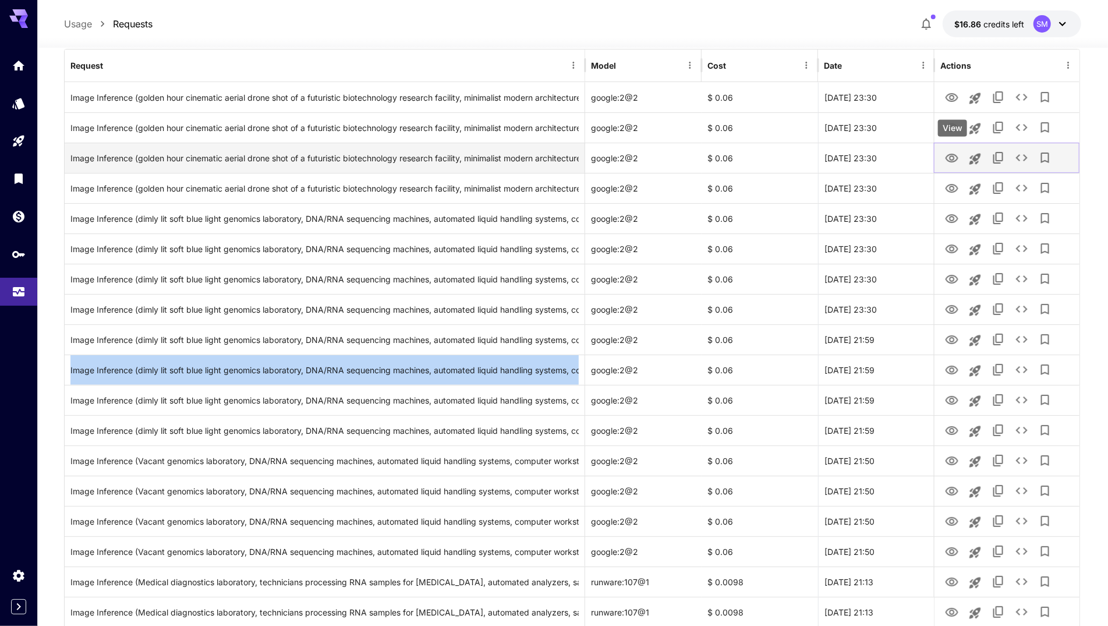
click at [950, 152] on icon "View" at bounding box center [952, 158] width 14 height 14
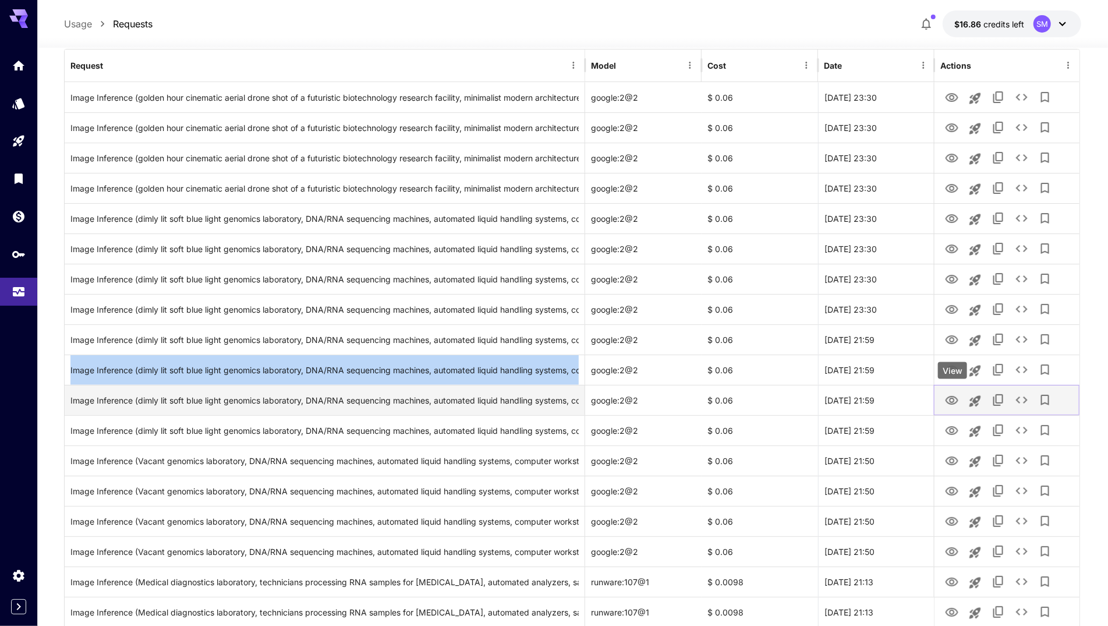
click at [948, 397] on icon "View" at bounding box center [952, 400] width 13 height 9
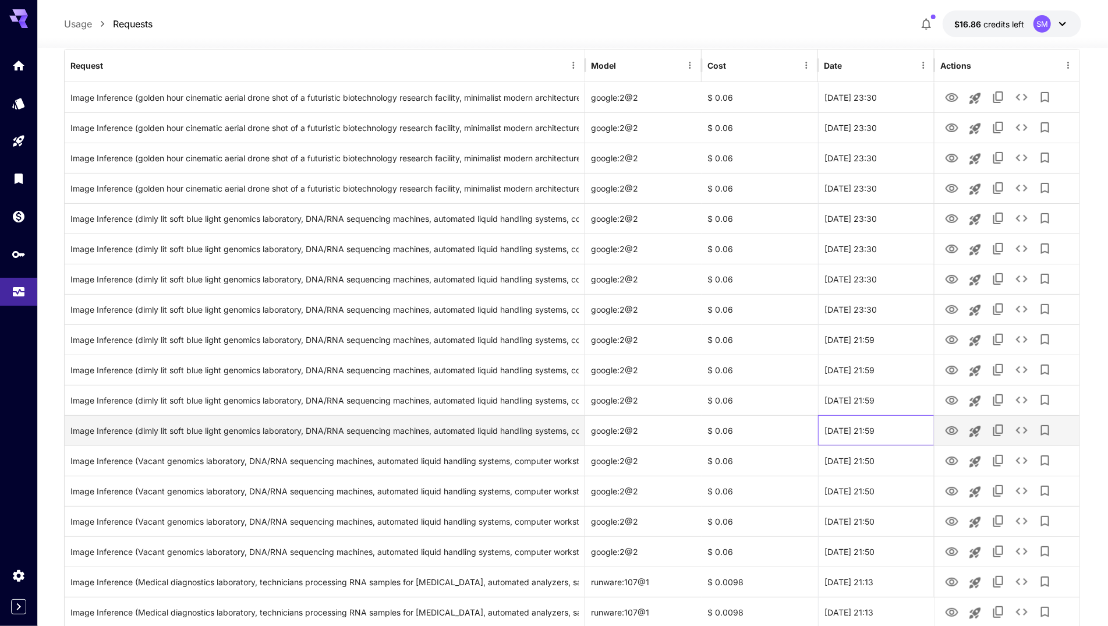
click at [865, 431] on div "24 Sep, 2025 21:59" at bounding box center [876, 430] width 116 height 30
click at [948, 427] on icon "View" at bounding box center [952, 430] width 13 height 9
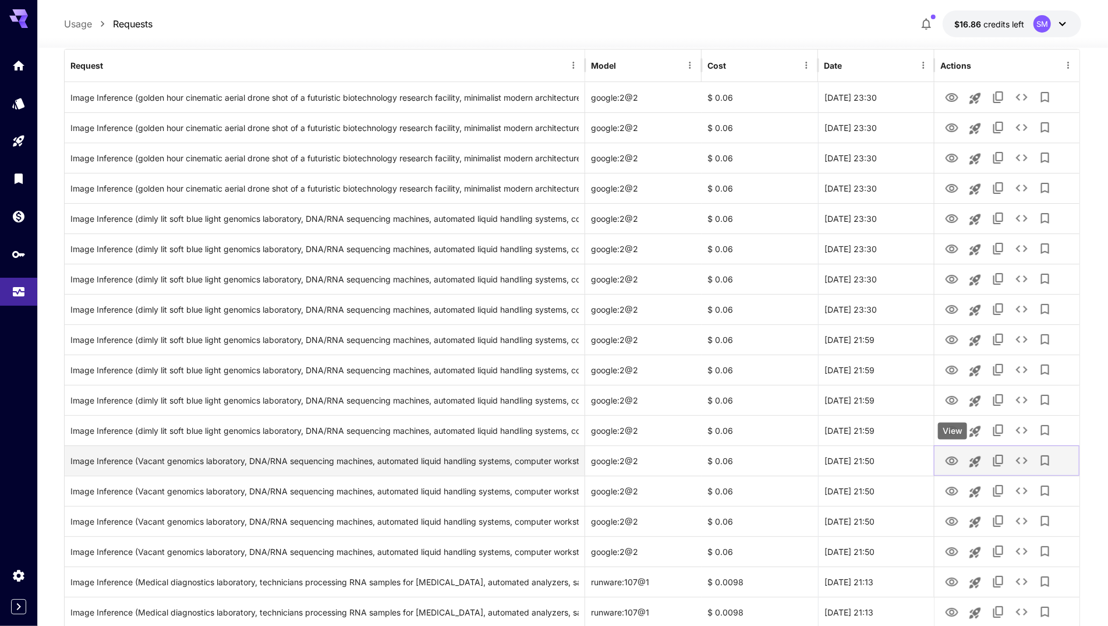
click at [950, 463] on icon "View" at bounding box center [952, 460] width 13 height 9
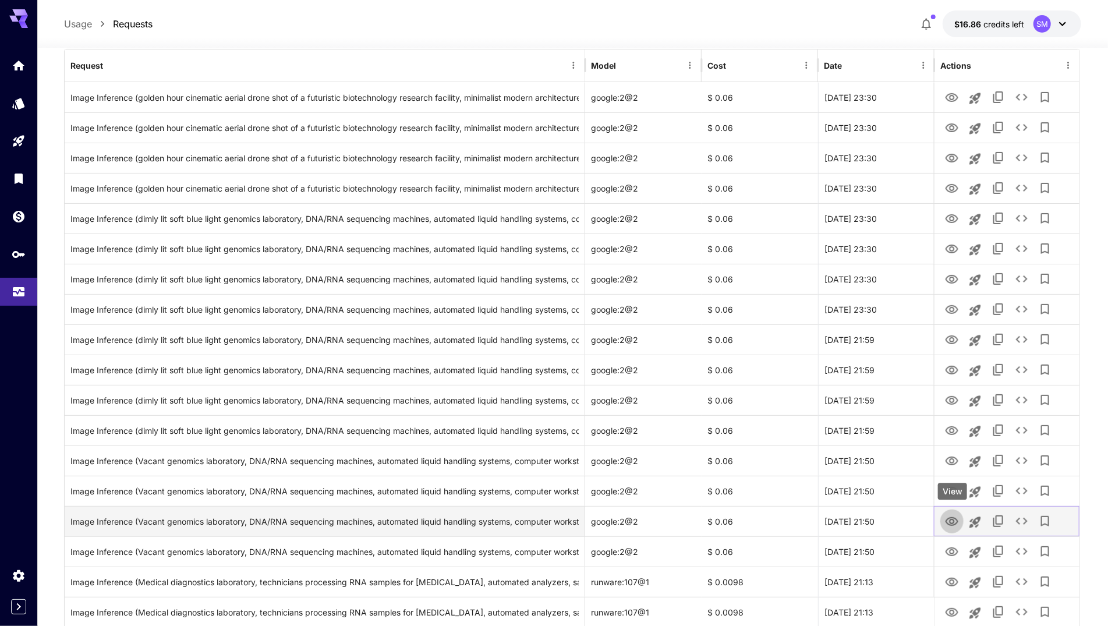
click at [955, 518] on icon "View" at bounding box center [952, 521] width 13 height 9
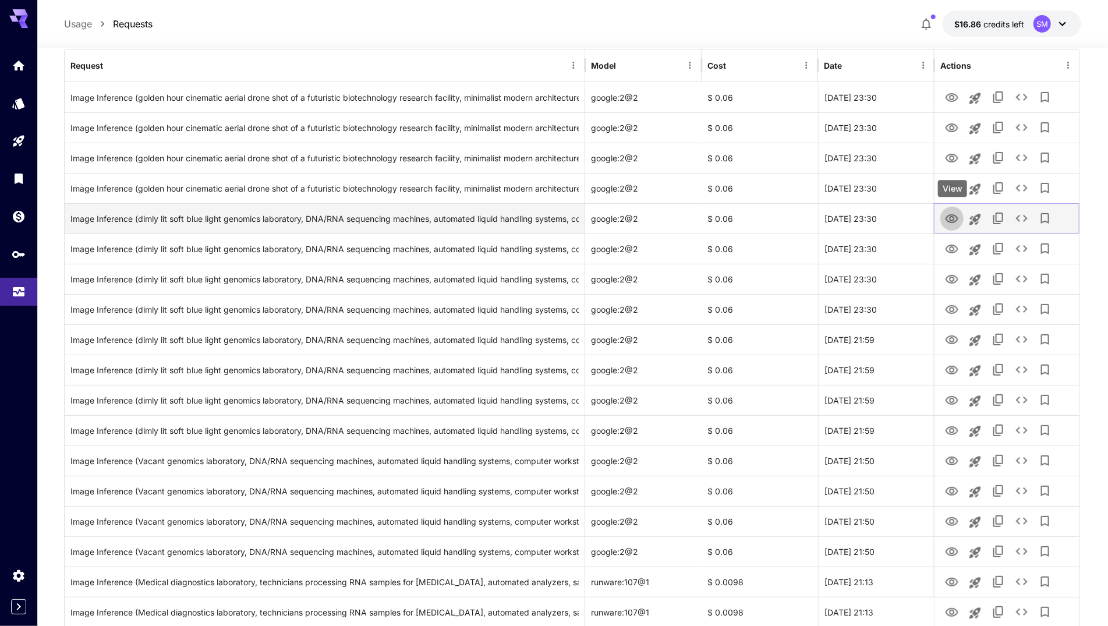
click at [950, 220] on icon "View" at bounding box center [952, 219] width 14 height 14
click at [951, 245] on icon "View" at bounding box center [952, 249] width 13 height 9
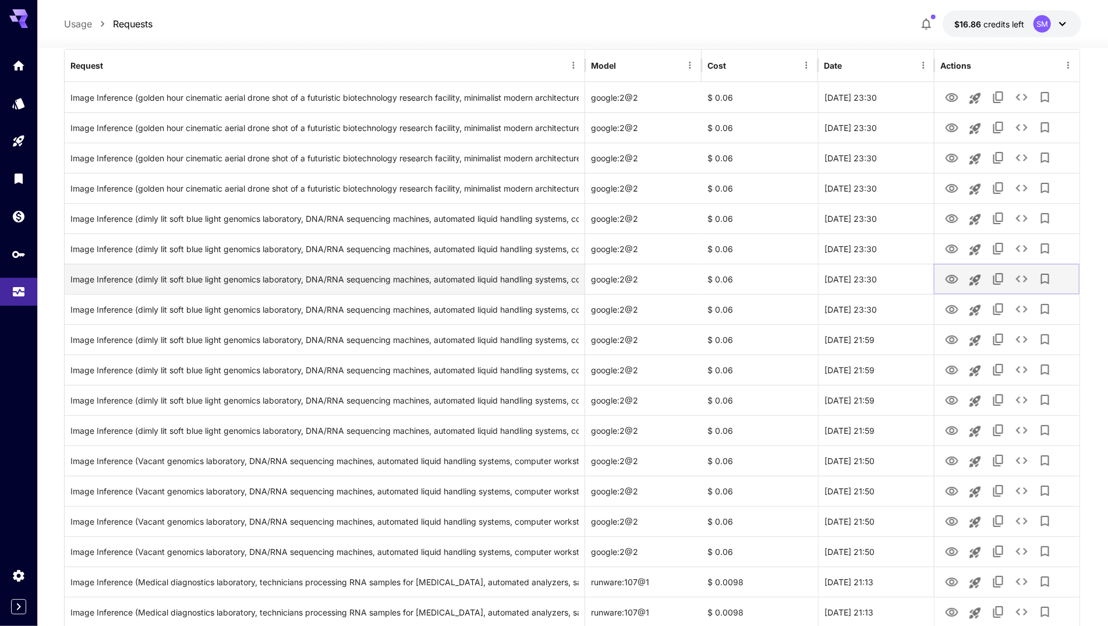
click at [947, 280] on icon "View" at bounding box center [952, 279] width 14 height 14
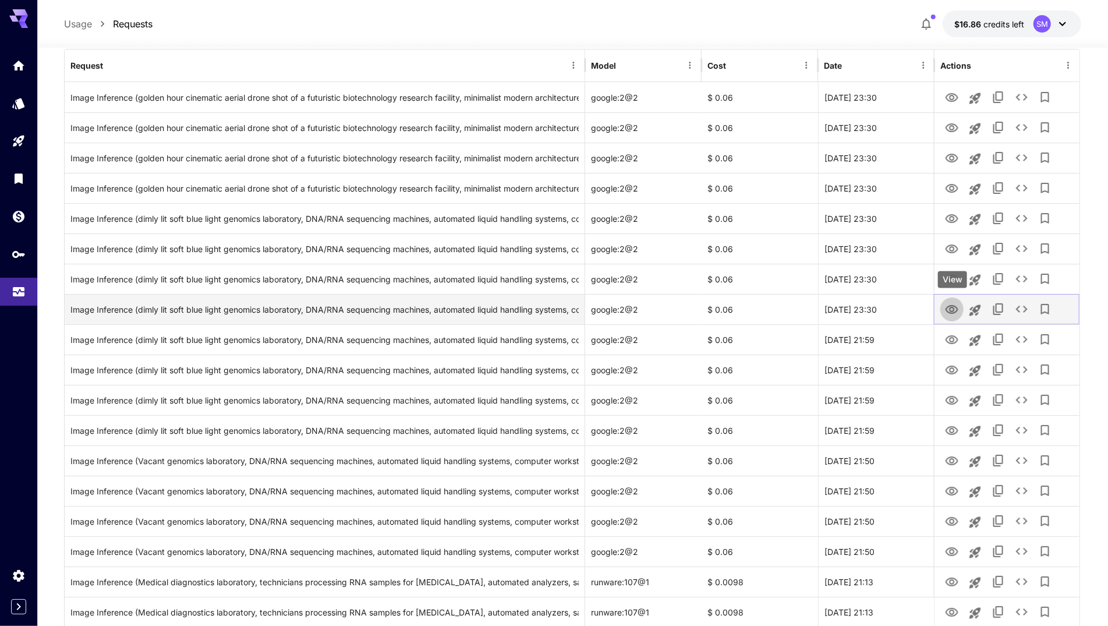
click at [954, 307] on icon "View" at bounding box center [952, 310] width 14 height 14
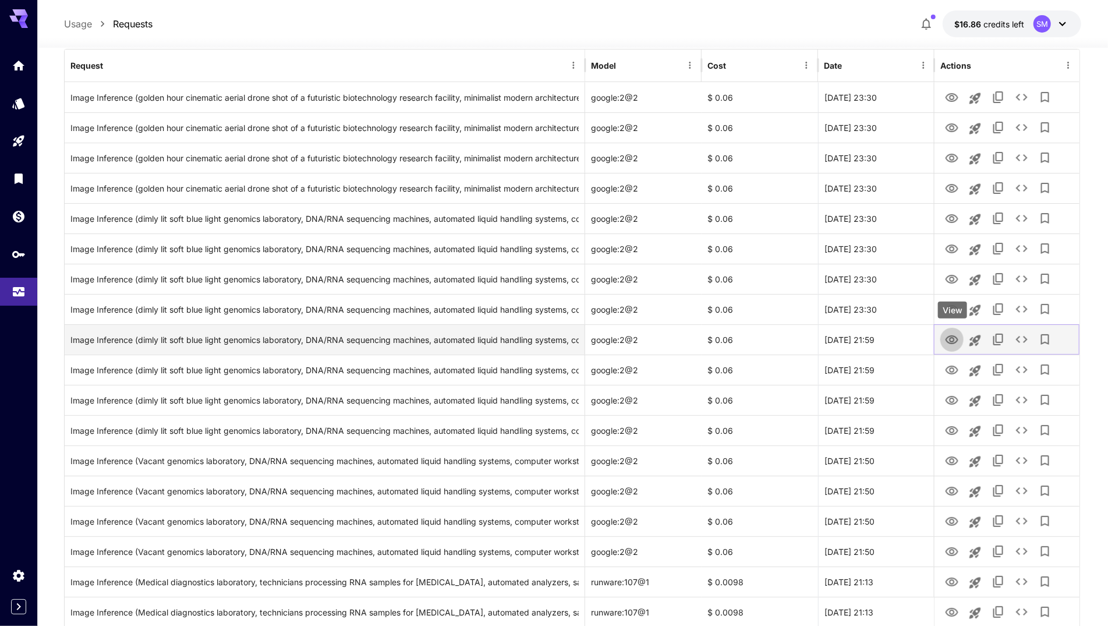
click at [948, 337] on icon "View" at bounding box center [952, 339] width 13 height 9
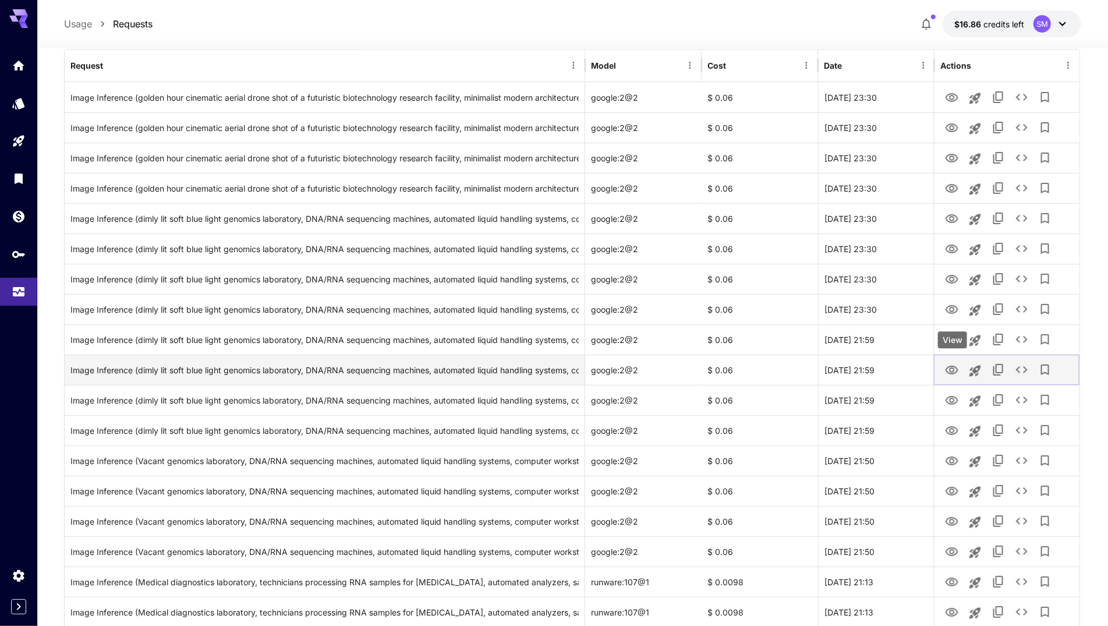
click at [951, 367] on icon "View" at bounding box center [952, 370] width 13 height 9
click at [949, 370] on icon "View" at bounding box center [952, 370] width 14 height 14
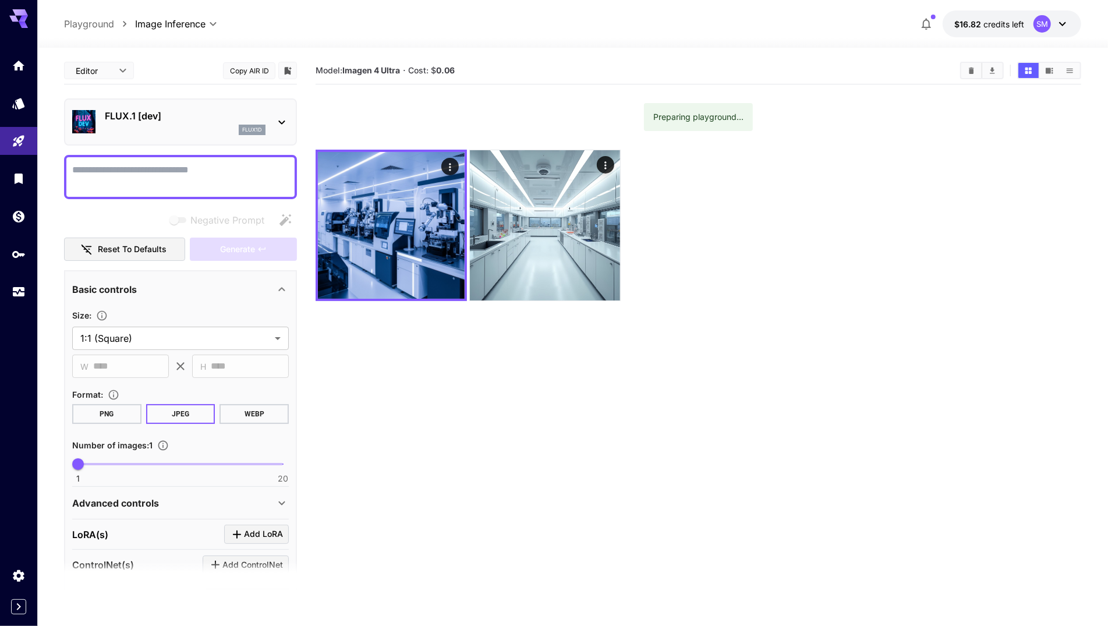
click at [125, 171] on textarea "Negative Prompt" at bounding box center [180, 177] width 217 height 28
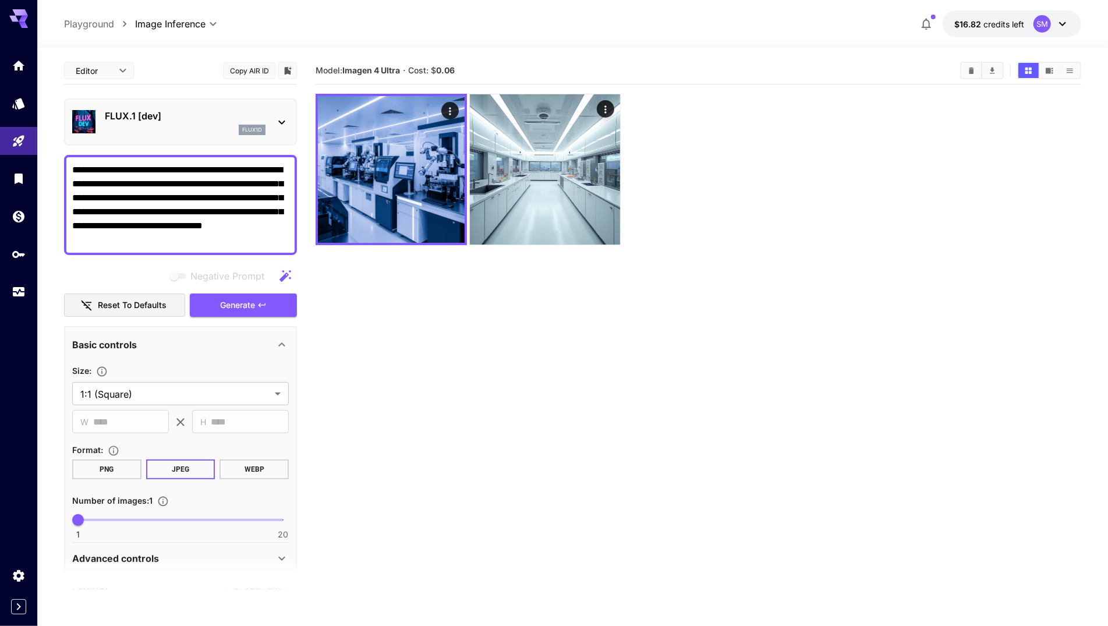
click at [273, 115] on div "FLUX.1 [dev] flux1d" at bounding box center [180, 122] width 217 height 36
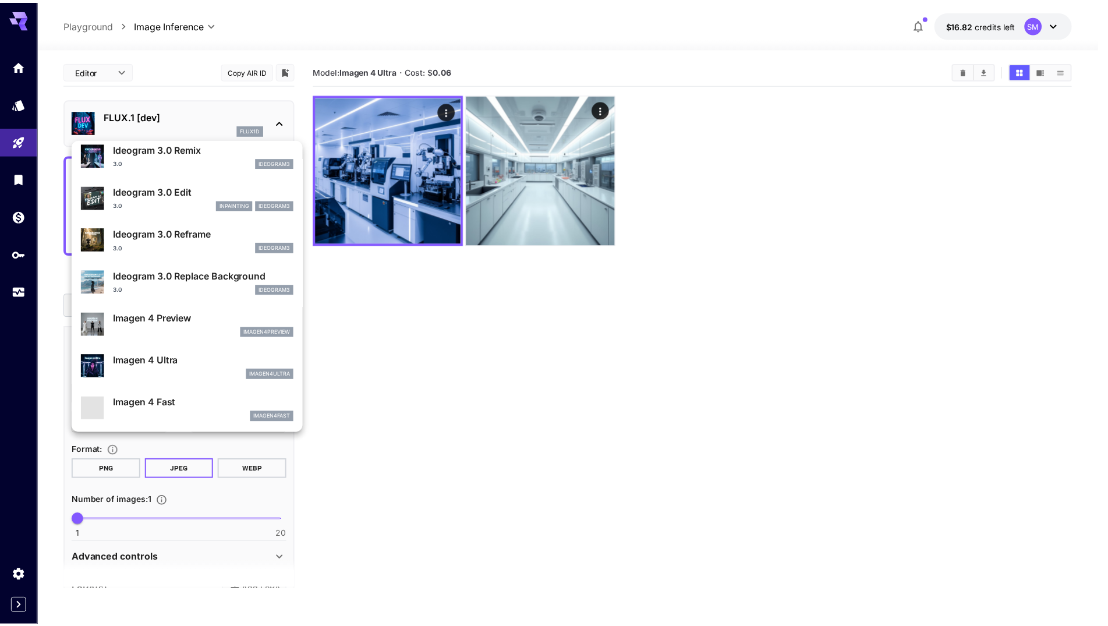
scroll to position [437, 0]
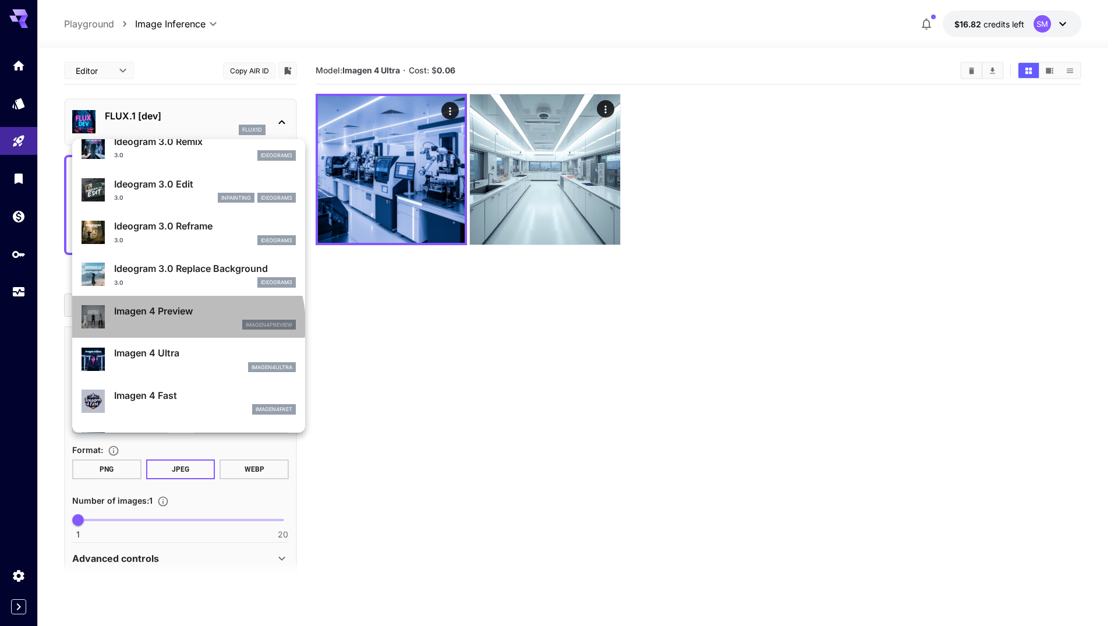
click at [187, 323] on div "imagen4preview" at bounding box center [205, 325] width 182 height 10
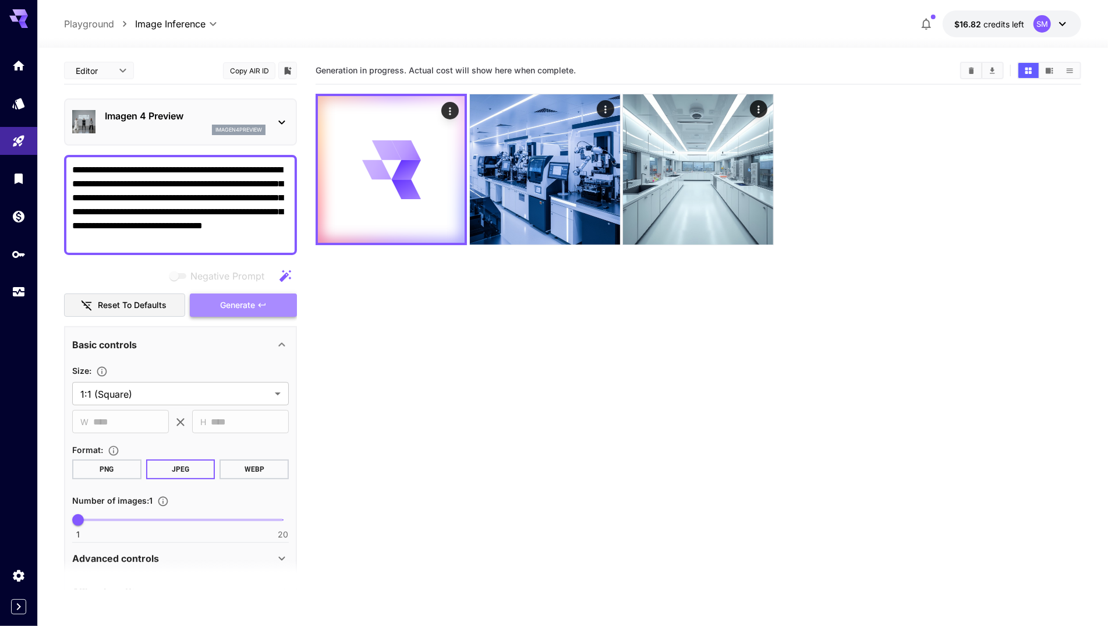
click at [234, 301] on span "Generate" at bounding box center [237, 305] width 35 height 15
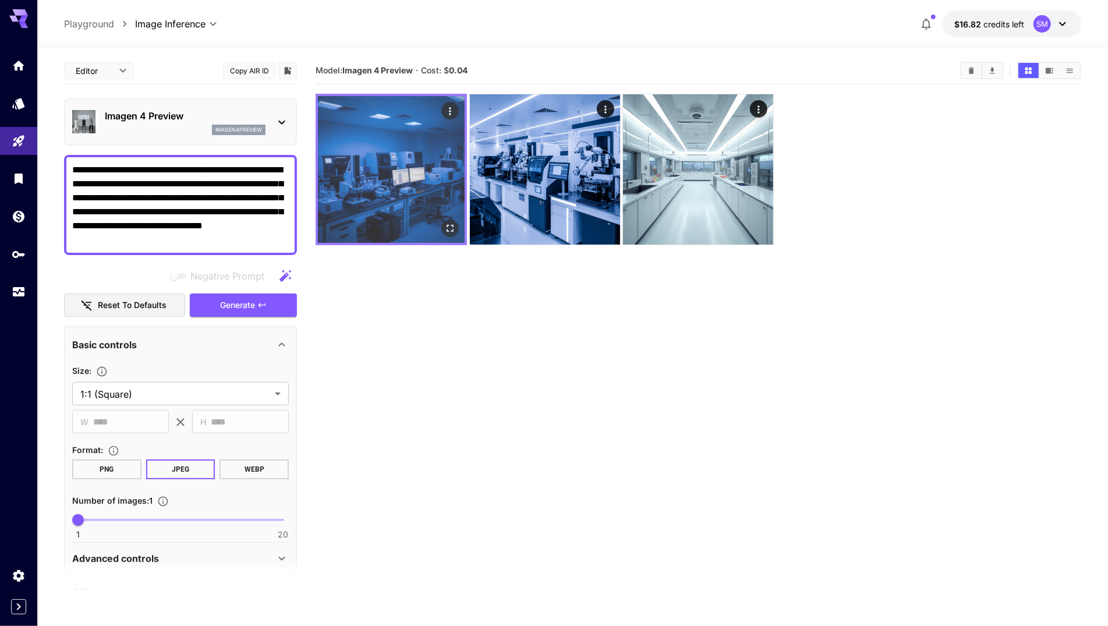
click at [396, 162] on img at bounding box center [391, 169] width 147 height 147
click at [448, 229] on icon "Open in fullscreen" at bounding box center [450, 228] width 7 height 7
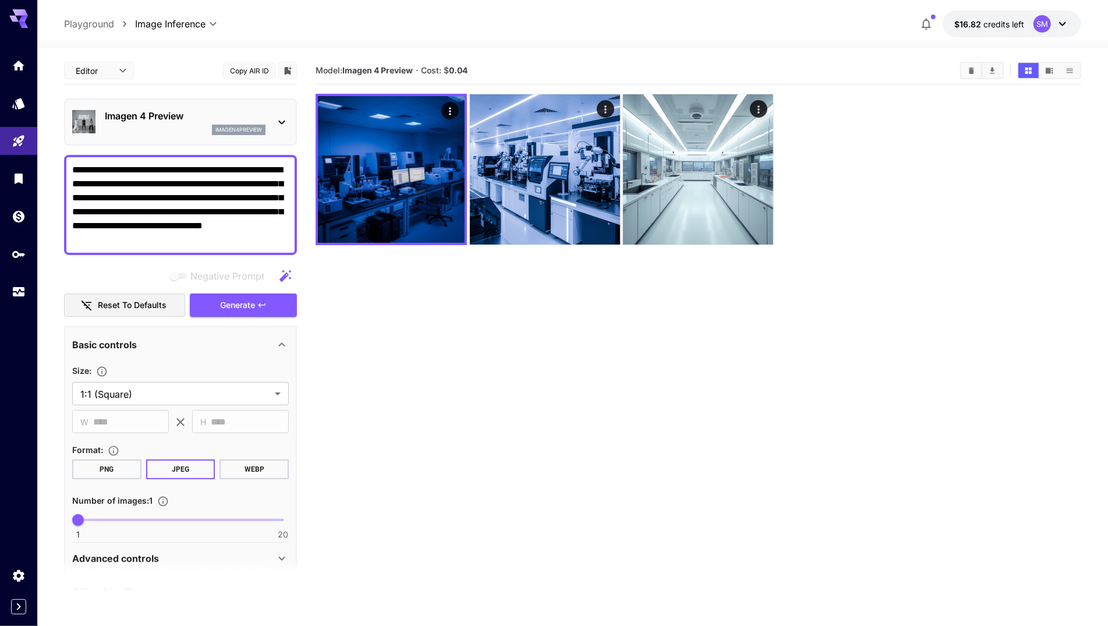
click at [208, 226] on textarea "**********" at bounding box center [180, 205] width 217 height 84
paste textarea
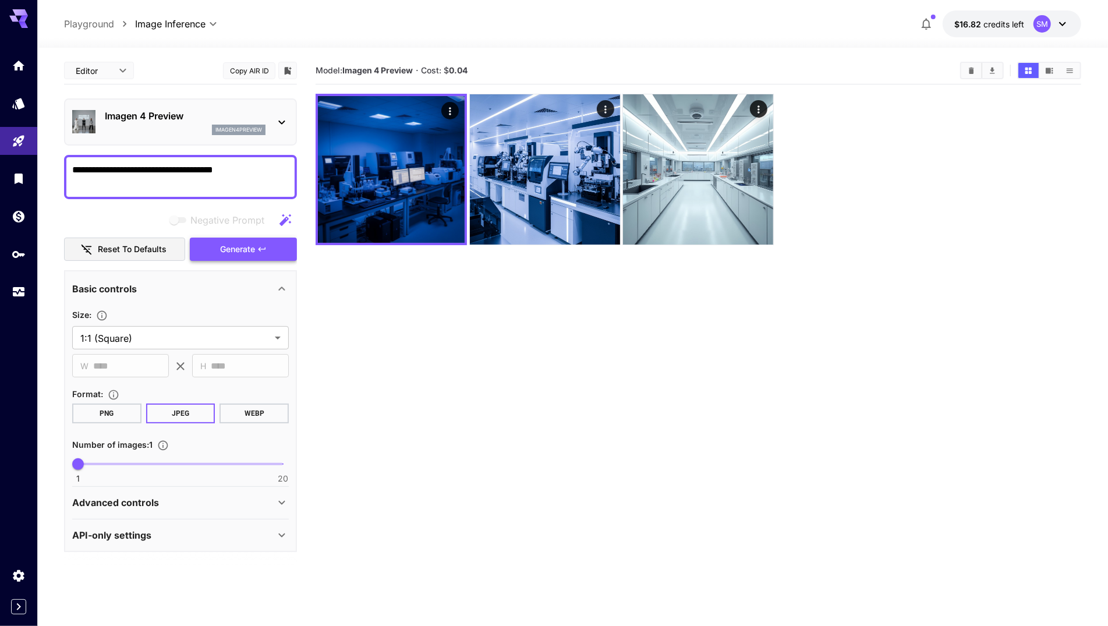
type textarea "**********"
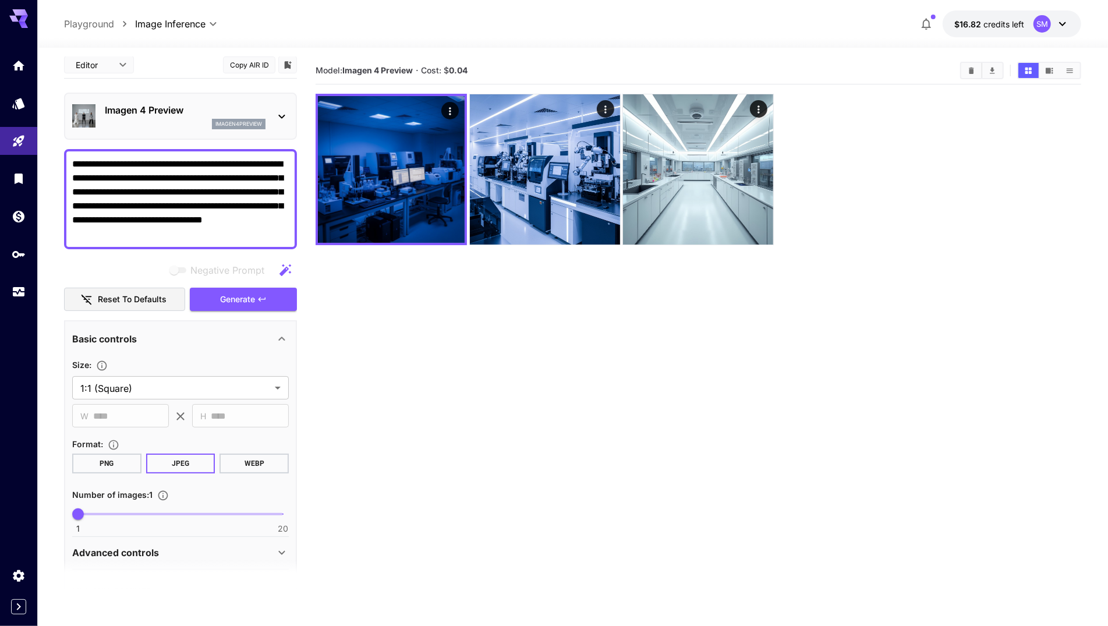
scroll to position [45, 0]
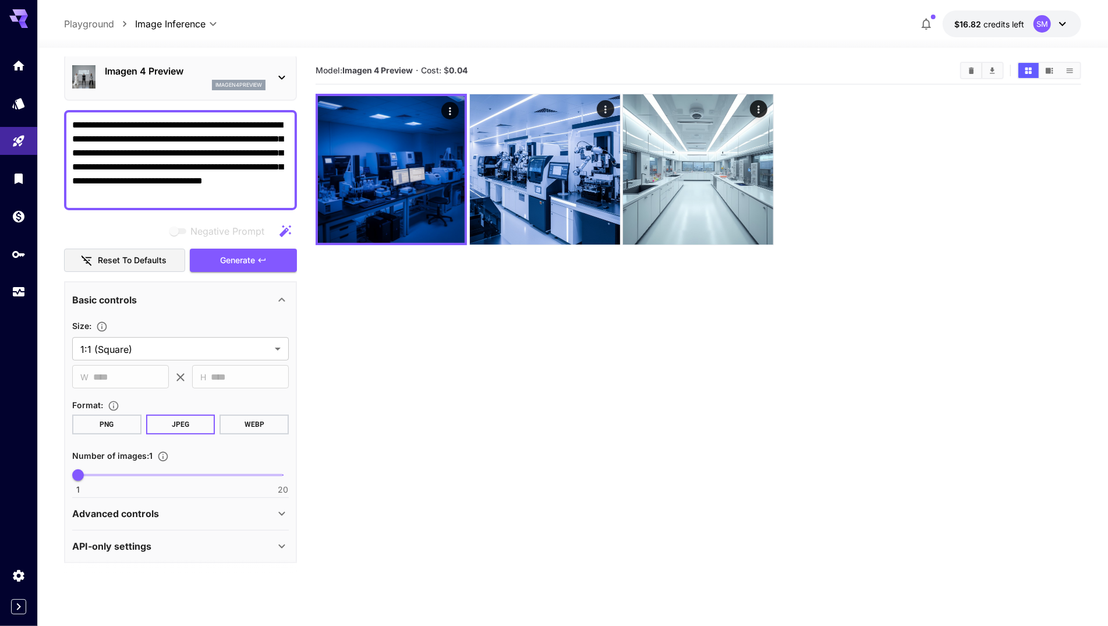
click at [257, 67] on p "Imagen 4 Preview" at bounding box center [185, 71] width 161 height 14
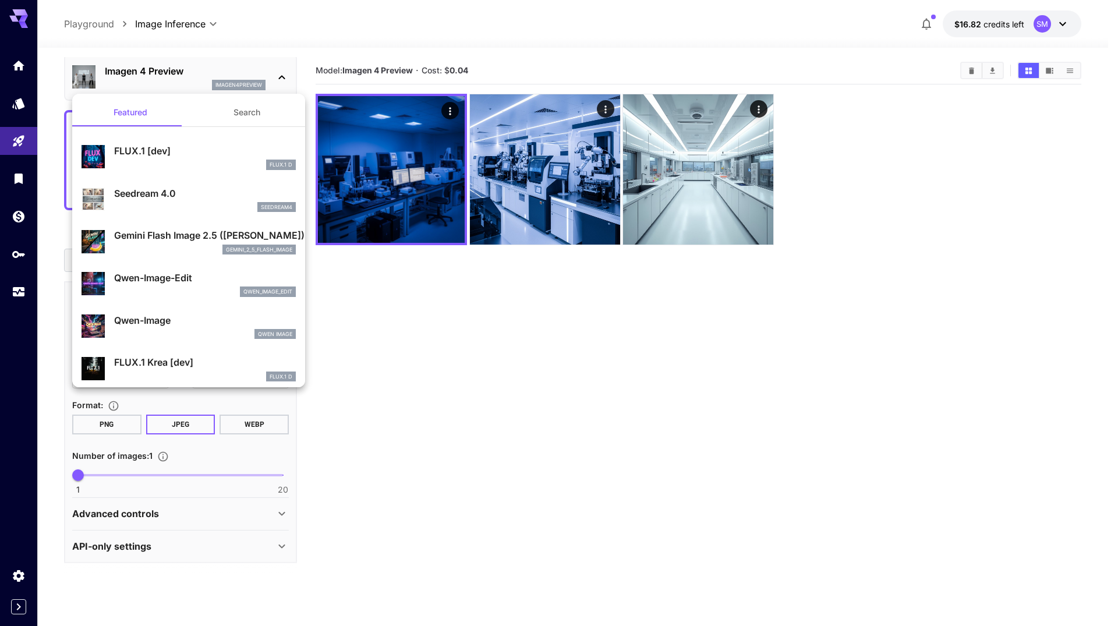
click at [221, 237] on p "Gemini Flash Image 2.5 ([PERSON_NAME])" at bounding box center [205, 235] width 182 height 14
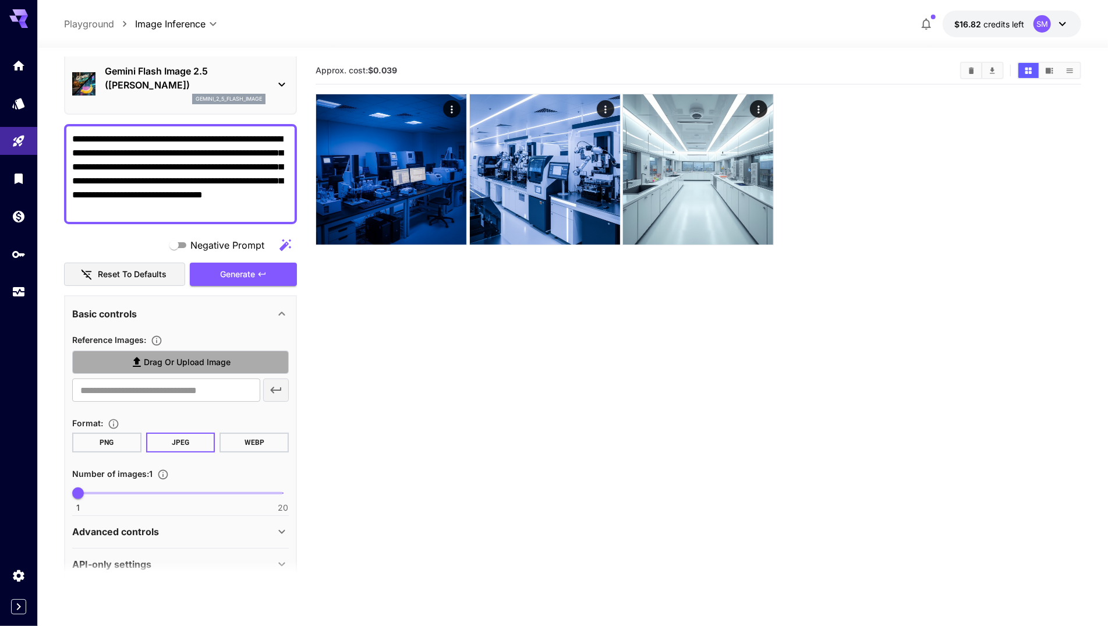
click at [188, 361] on span "Drag or upload image" at bounding box center [187, 362] width 87 height 15
click at [0, 0] on input "Drag or upload image" at bounding box center [0, 0] width 0 height 0
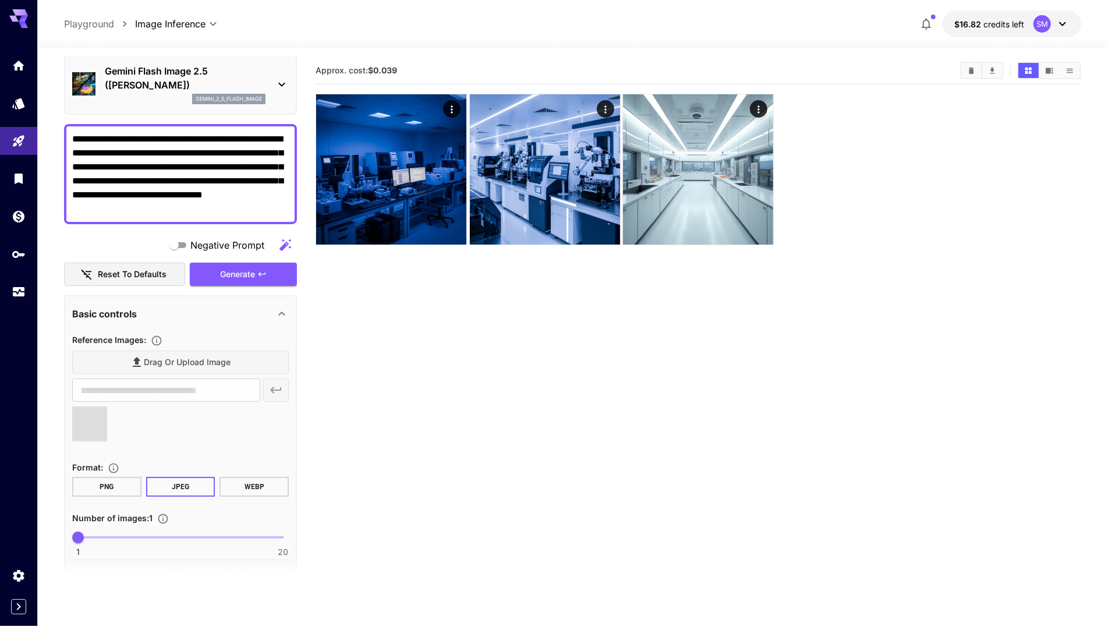
click at [179, 164] on textarea "**********" at bounding box center [180, 174] width 217 height 84
type input "**********"
click at [198, 183] on textarea "**********" at bounding box center [180, 174] width 217 height 84
drag, startPoint x: 229, startPoint y: 215, endPoint x: 222, endPoint y: 209, distance: 9.9
click at [222, 209] on div "**********" at bounding box center [180, 174] width 233 height 100
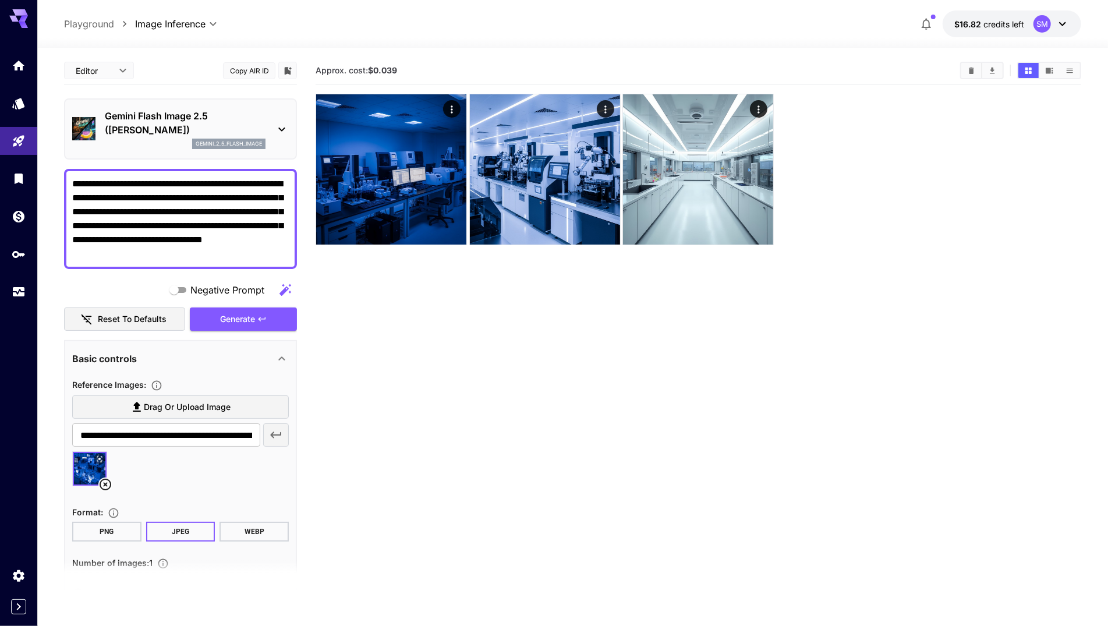
drag, startPoint x: 231, startPoint y: 205, endPoint x: -23, endPoint y: 54, distance: 295.6
click at [0, 54] on html "**********" at bounding box center [554, 359] width 1108 height 718
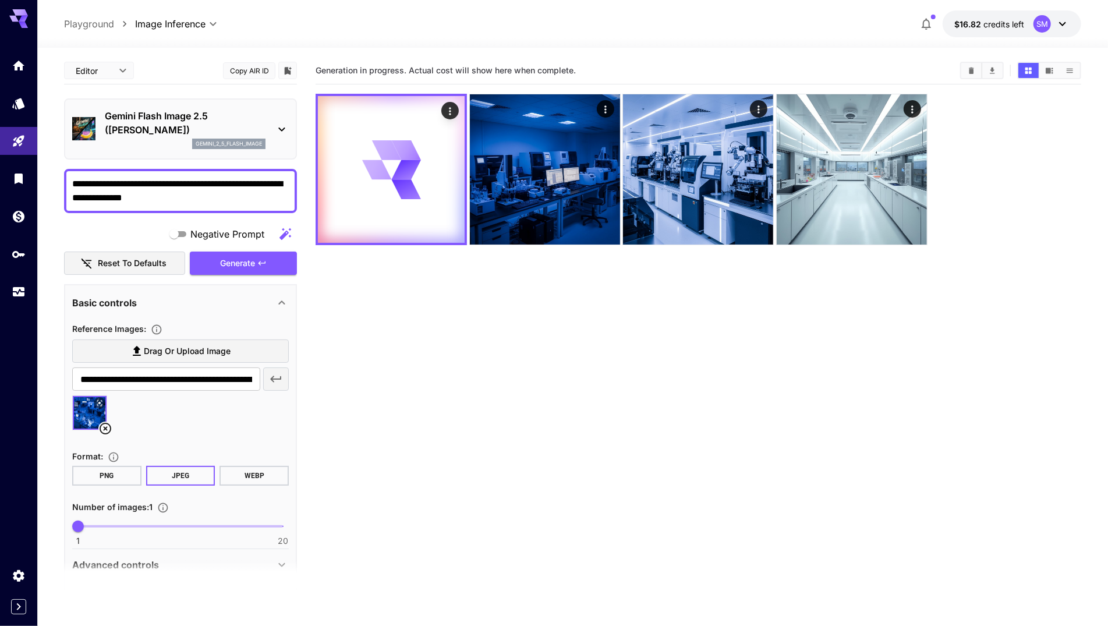
type textarea "**********"
click at [112, 477] on button "PNG" at bounding box center [106, 476] width 69 height 20
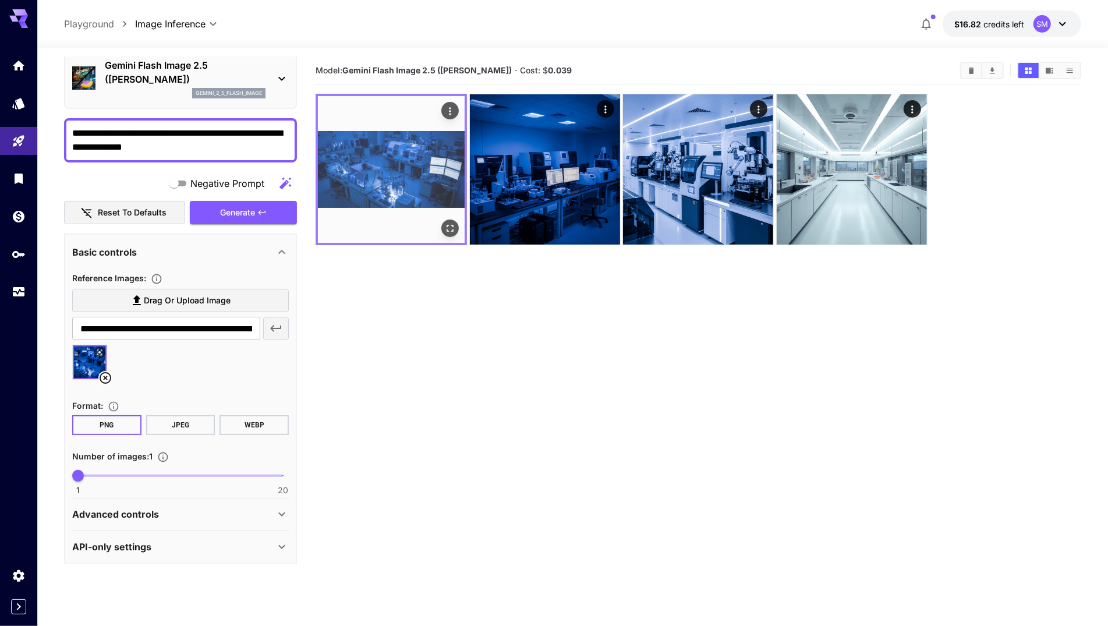
click at [436, 175] on img at bounding box center [391, 169] width 147 height 147
click at [448, 229] on icon "Open in fullscreen" at bounding box center [450, 228] width 12 height 12
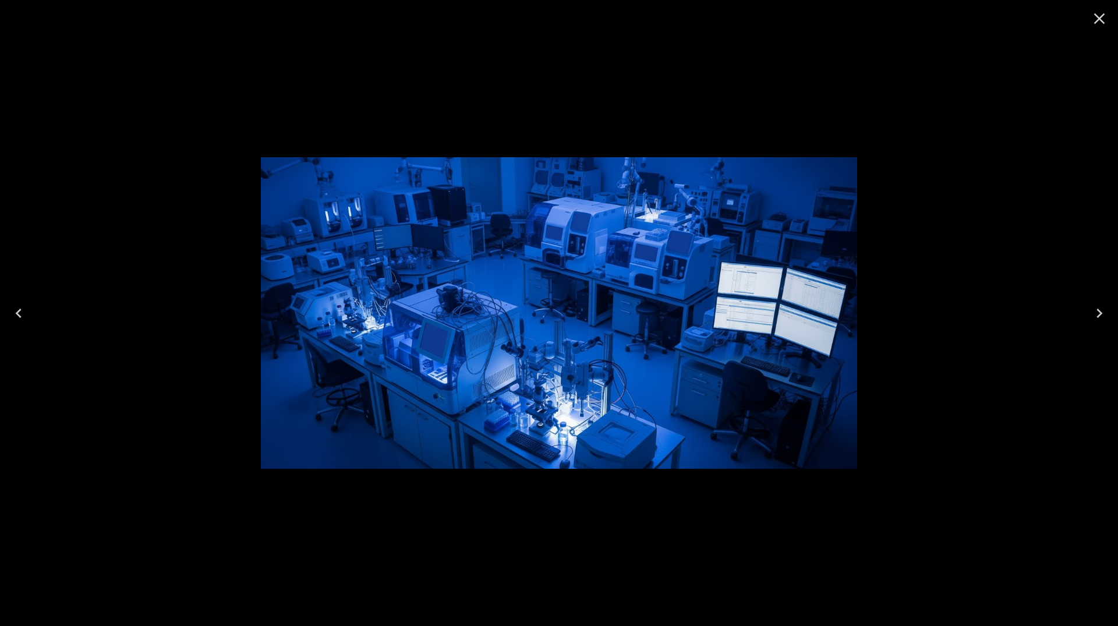
click at [501, 209] on img at bounding box center [559, 312] width 596 height 311
click at [1100, 19] on icon "Close" at bounding box center [1099, 18] width 11 height 11
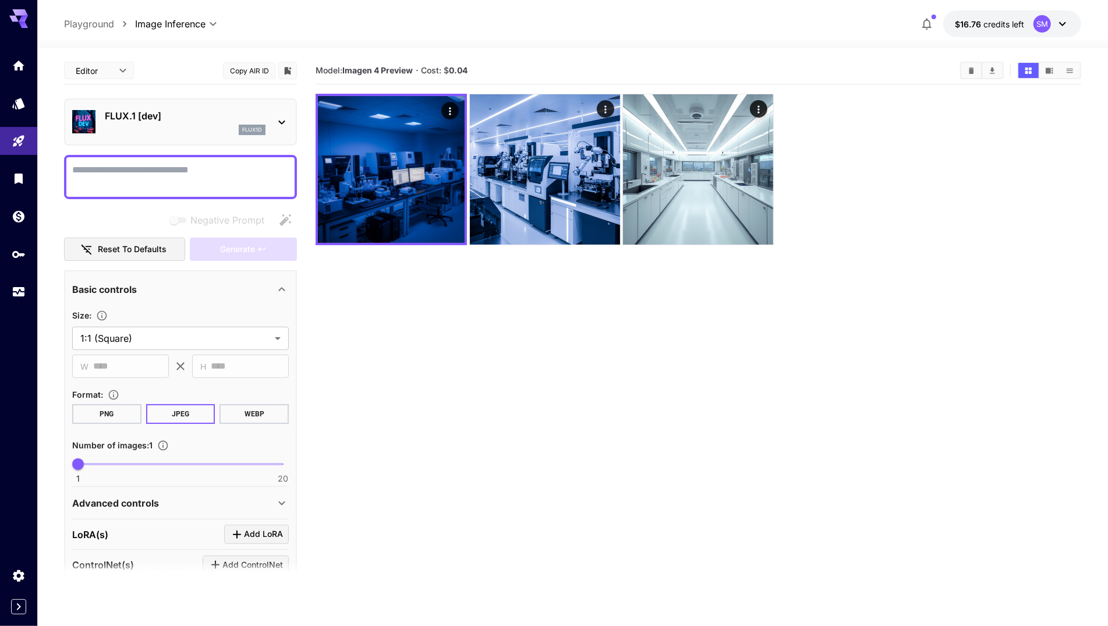
click at [202, 122] on div "FLUX.1 [dev] flux1d" at bounding box center [185, 122] width 161 height 26
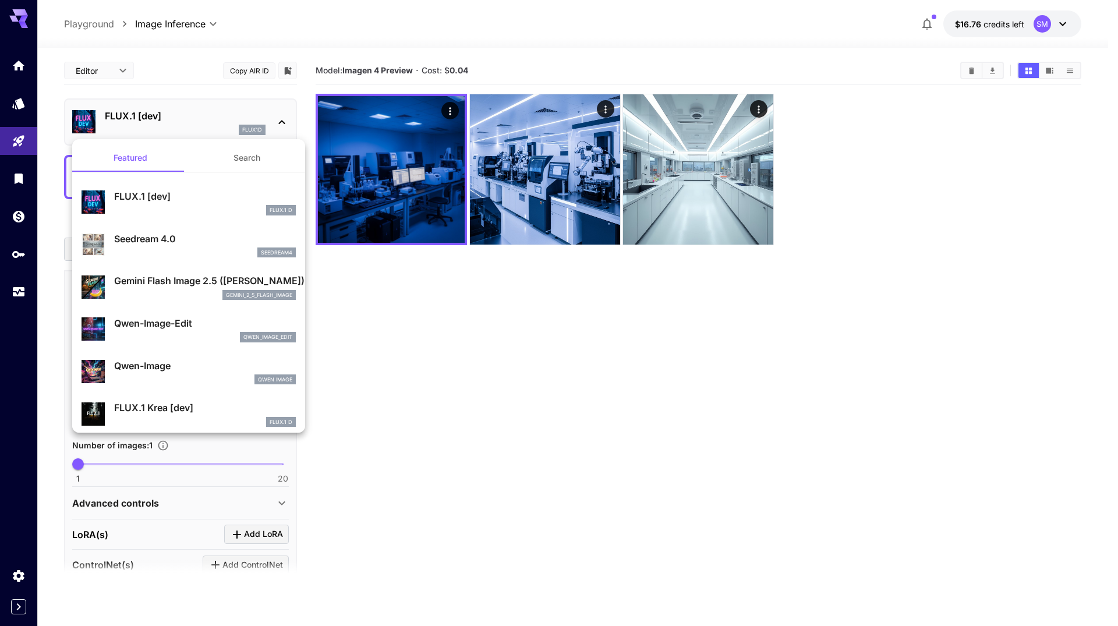
click at [183, 287] on p "Gemini Flash Image 2.5 ([PERSON_NAME])" at bounding box center [205, 281] width 182 height 14
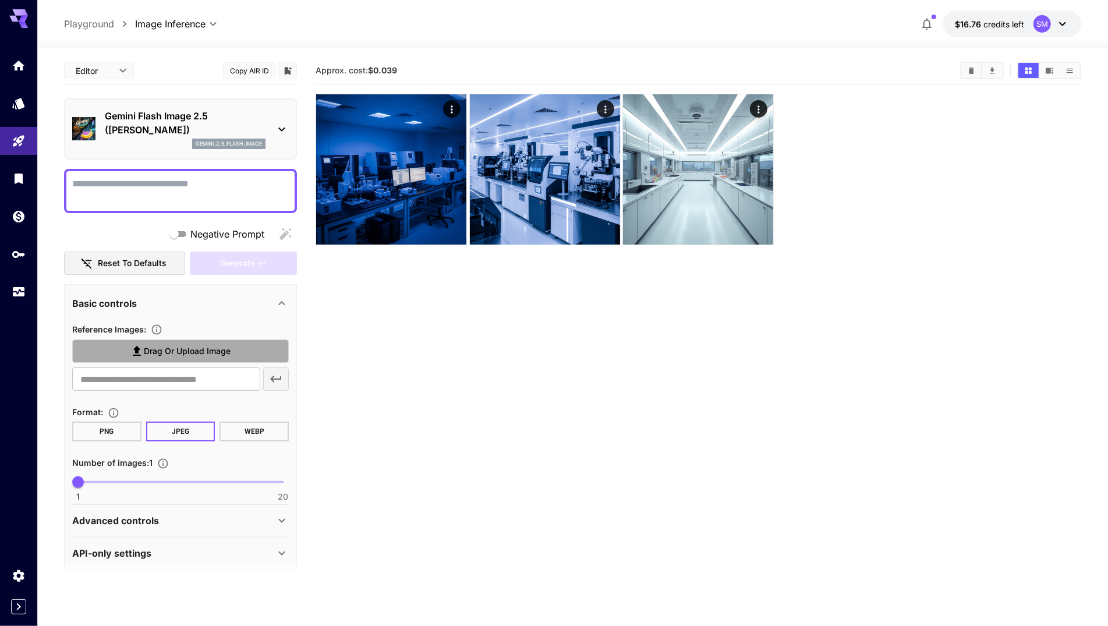
click at [194, 351] on span "Drag or upload image" at bounding box center [187, 351] width 87 height 15
click at [0, 0] on input "Drag or upload image" at bounding box center [0, 0] width 0 height 0
click at [189, 310] on div "Basic controls" at bounding box center [180, 303] width 217 height 28
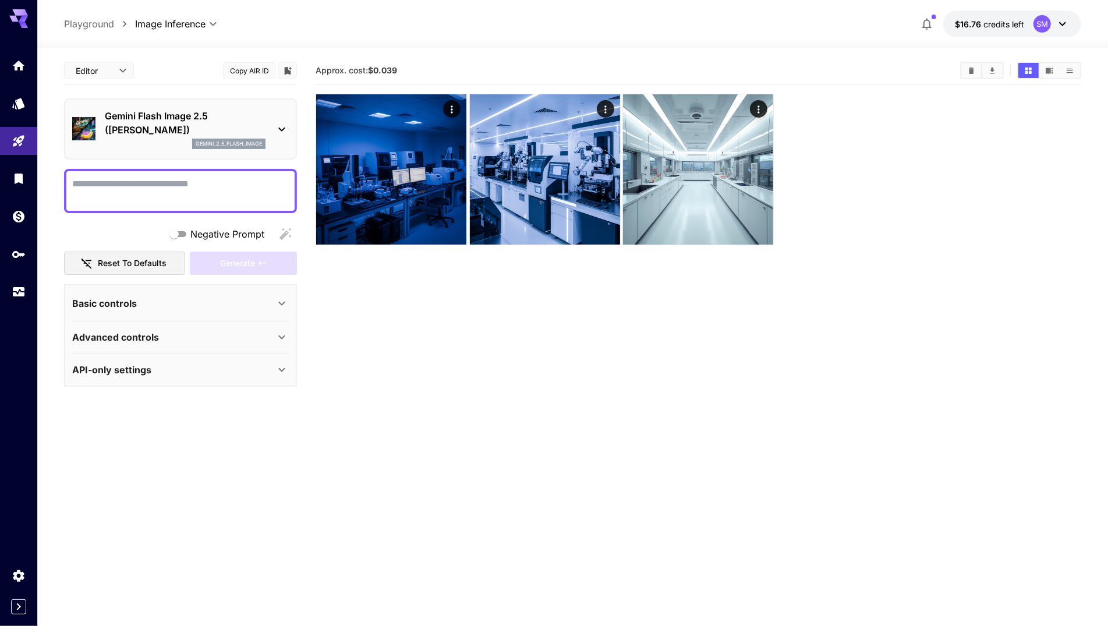
click at [172, 302] on div "Basic controls" at bounding box center [173, 303] width 203 height 14
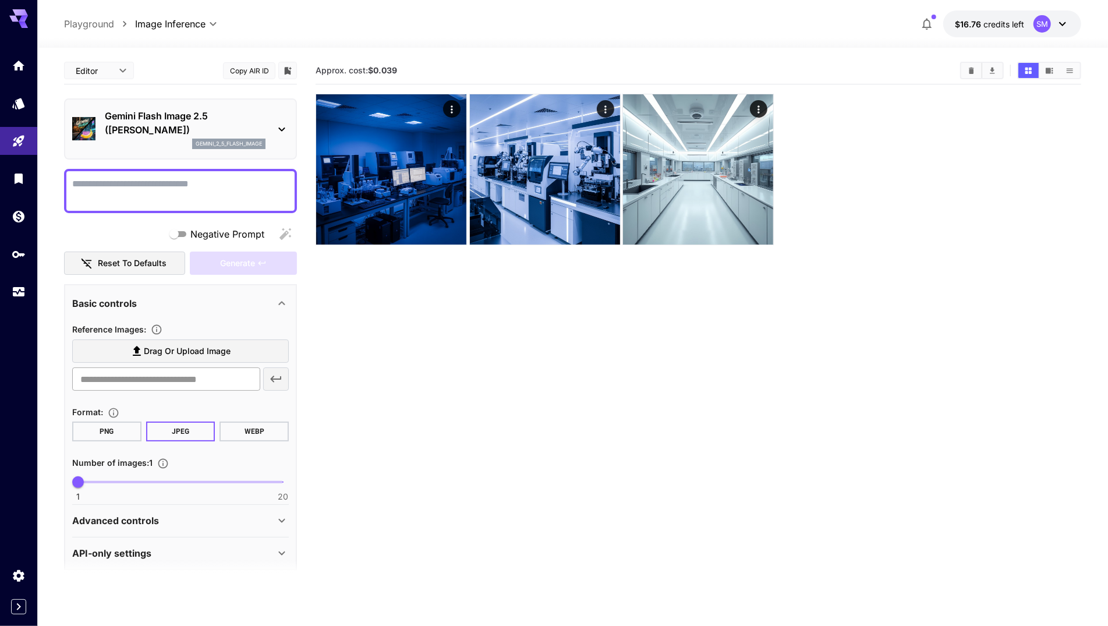
click at [199, 383] on input "text" at bounding box center [166, 378] width 188 height 23
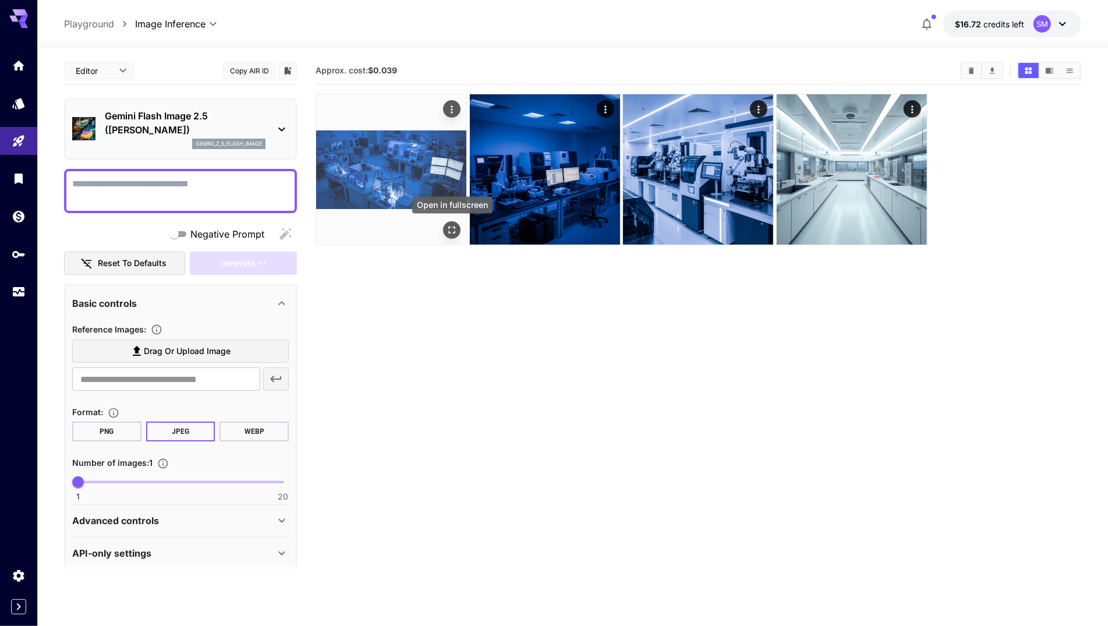
click at [455, 227] on icon "Open in fullscreen" at bounding box center [452, 230] width 7 height 7
